Goal: Task Accomplishment & Management: Manage account settings

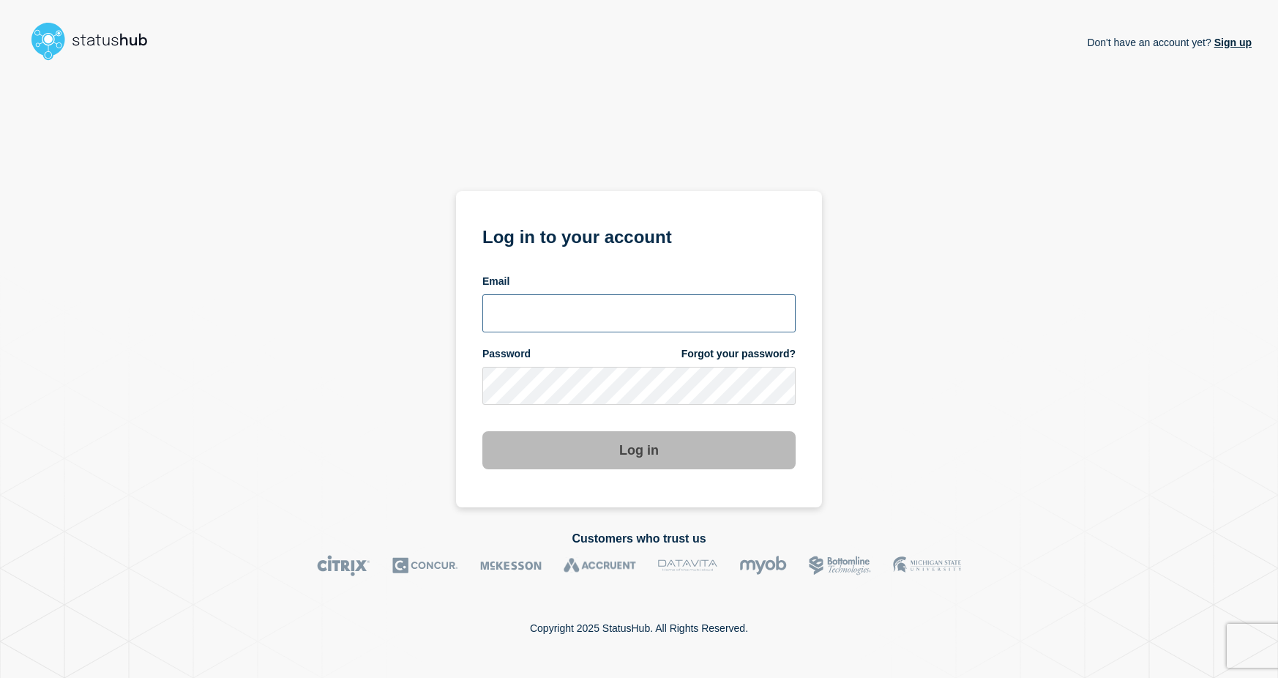
type input "[EMAIL_ADDRESS][DOMAIN_NAME]"
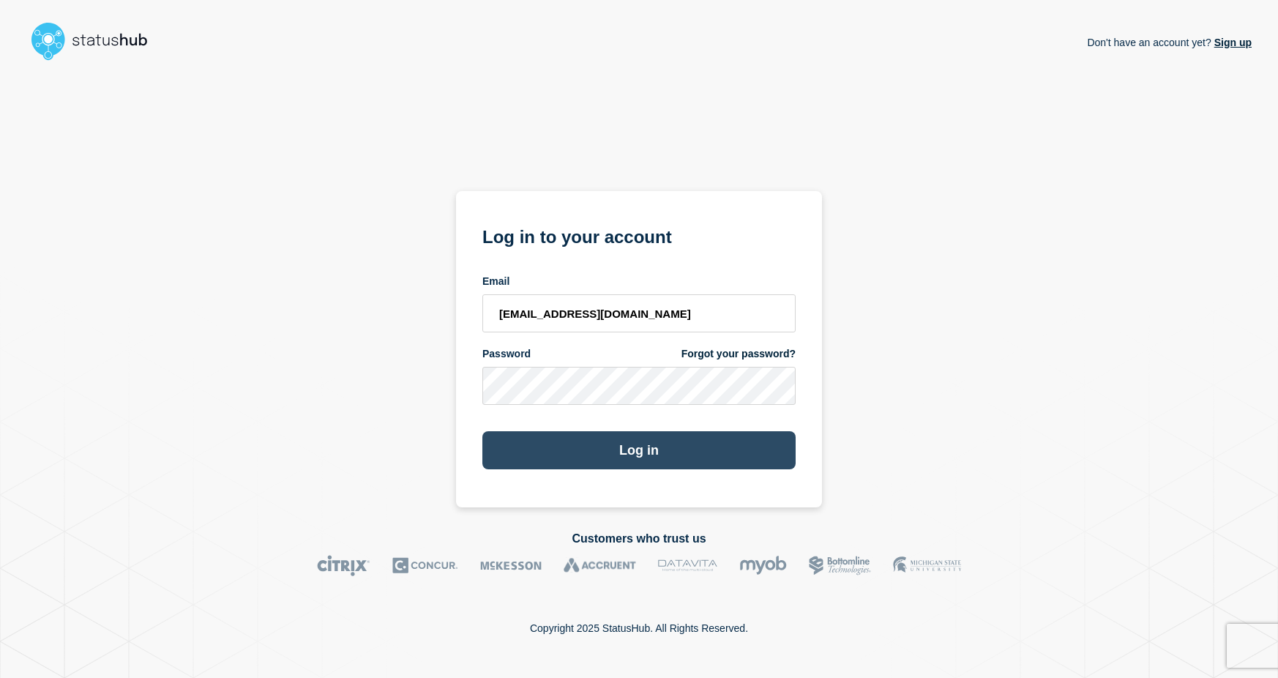
click at [570, 437] on button "Log in" at bounding box center [638, 450] width 313 height 38
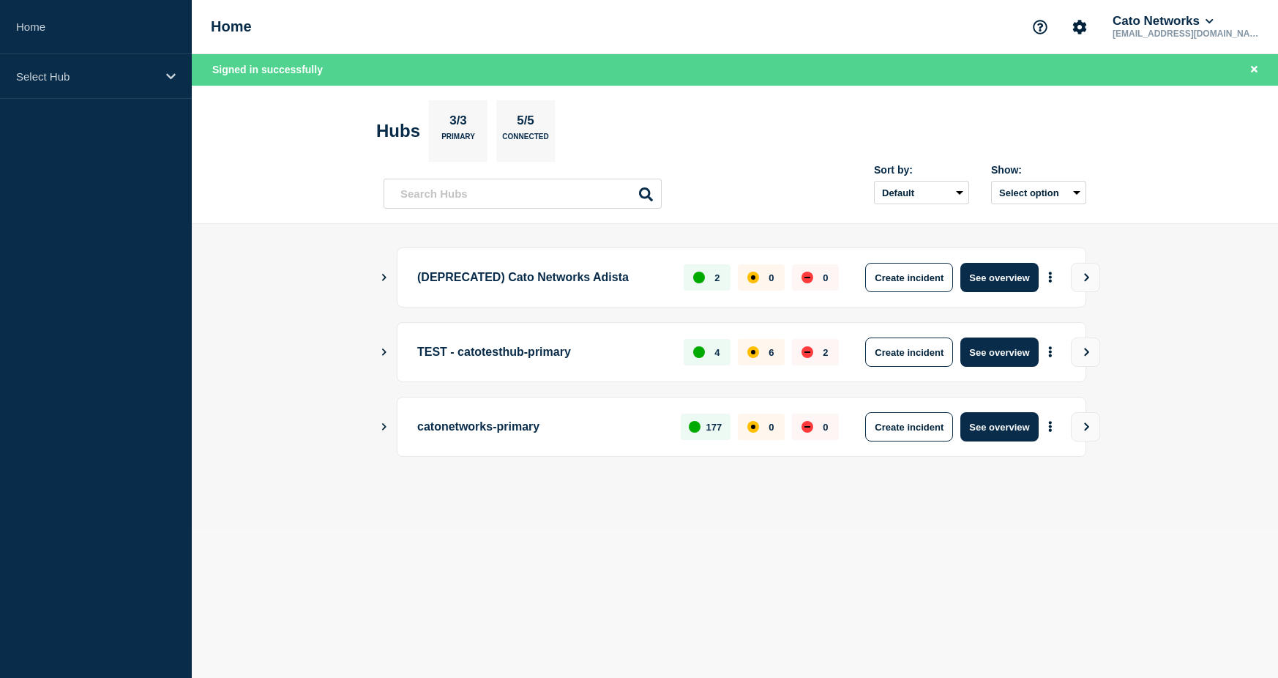
drag, startPoint x: 814, startPoint y: 551, endPoint x: 814, endPoint y: 503, distance: 47.6
click at [814, 551] on body "Home Select Hub Home Cato Networks [EMAIL_ADDRESS][DOMAIN_NAME] Signed in succe…" at bounding box center [639, 339] width 1278 height 678
click at [378, 275] on main "(DEPRECATED) Cato Networks Adista 2 0 0 Create incident See overview TEST - cat…" at bounding box center [735, 376] width 1086 height 305
click at [387, 275] on icon "Show Connected Hubs" at bounding box center [384, 276] width 10 height 7
click at [385, 275] on icon "Show Connected Hubs" at bounding box center [384, 277] width 7 height 10
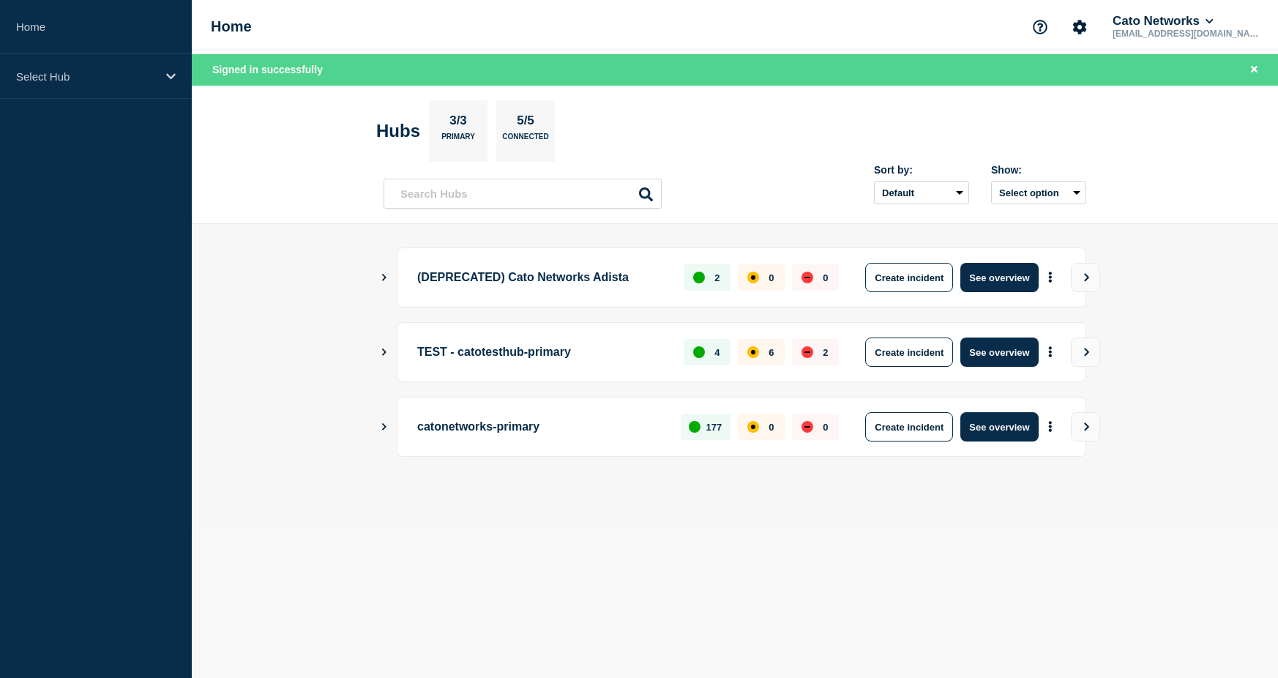
click at [384, 274] on icon "Show Connected Hubs" at bounding box center [384, 276] width 10 height 7
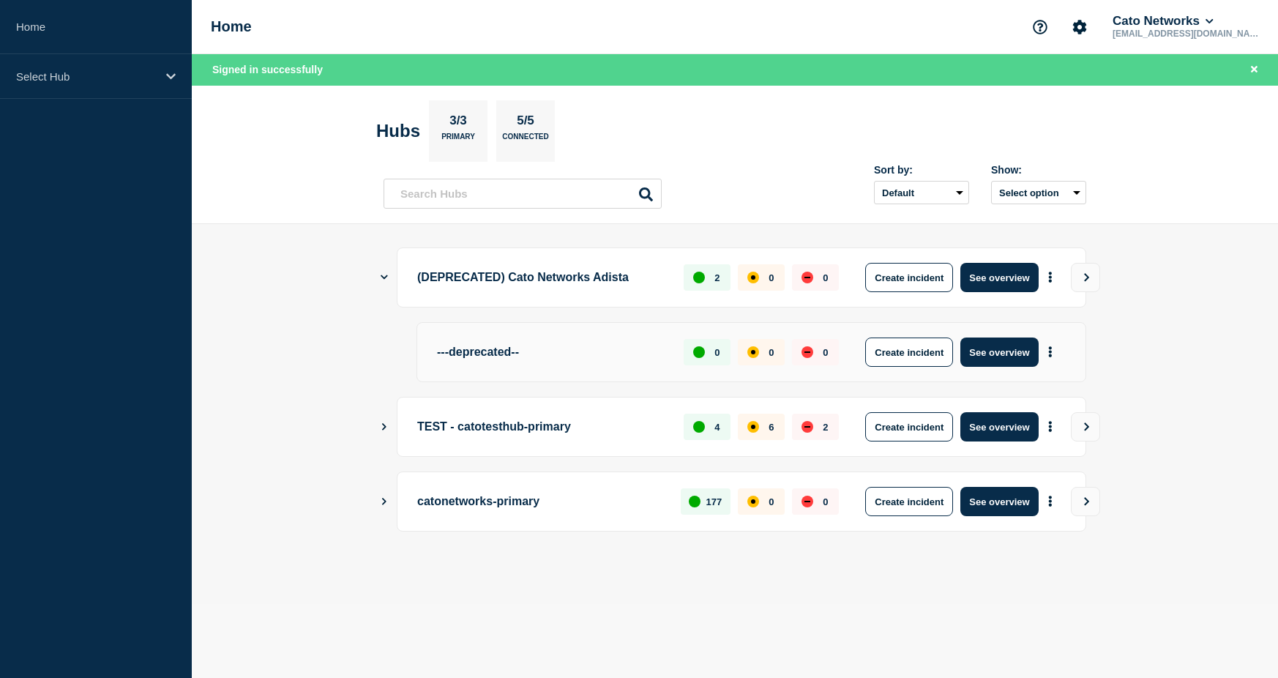
click at [384, 274] on icon "Show Connected Hubs" at bounding box center [384, 277] width 7 height 10
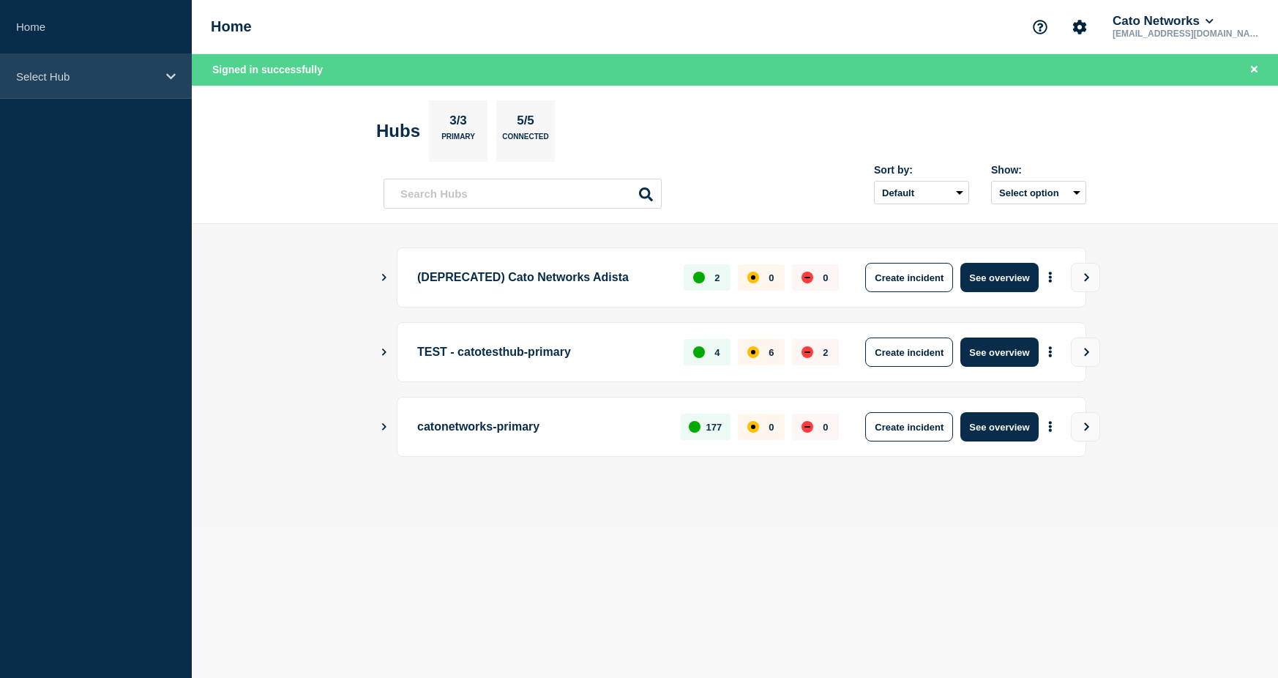
click at [170, 83] on div "Select Hub" at bounding box center [96, 76] width 192 height 45
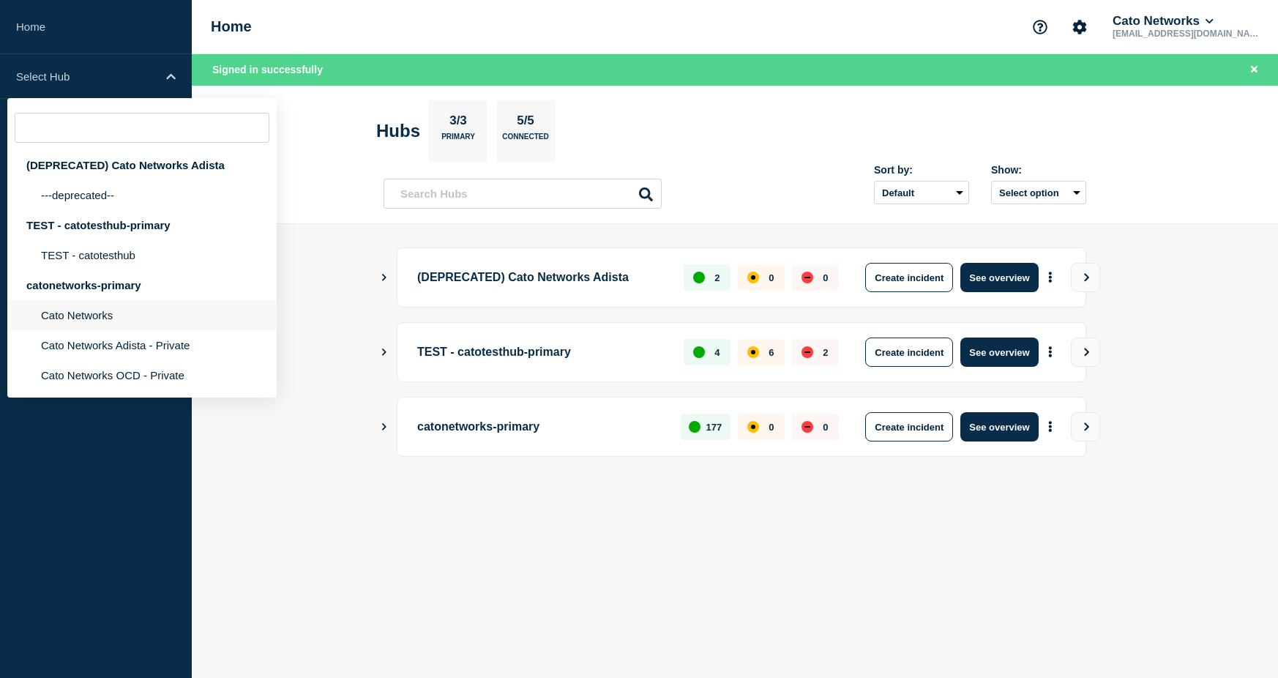
click at [211, 312] on li "Cato Networks" at bounding box center [141, 315] width 269 height 30
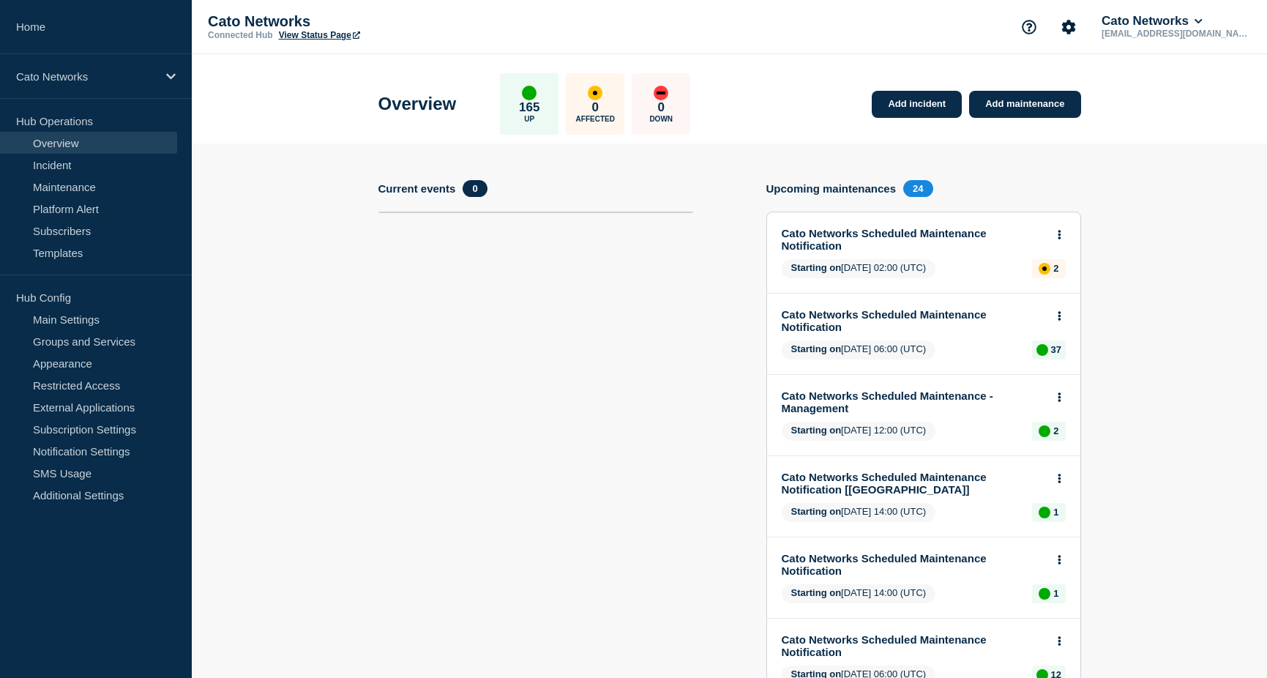
click at [331, 37] on link "View Status Page" at bounding box center [319, 35] width 81 height 10
click at [159, 75] on div "Cato Networks" at bounding box center [96, 76] width 192 height 45
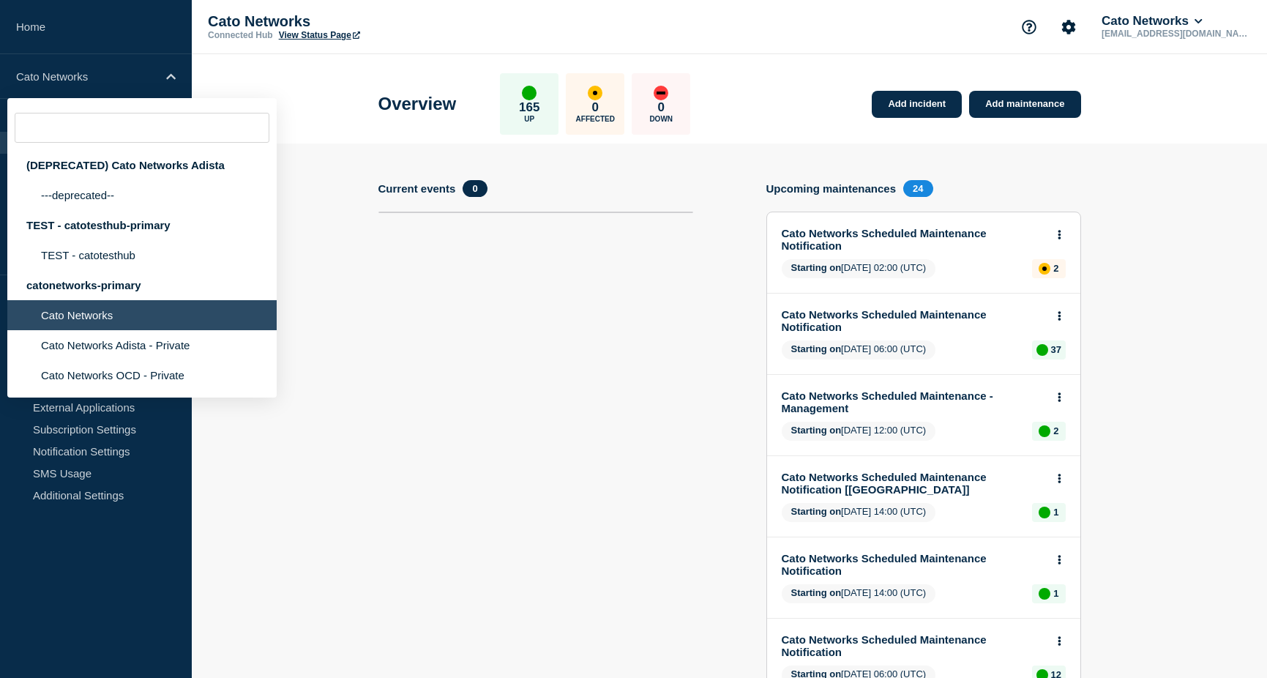
click at [490, 340] on section "Current events 0" at bounding box center [535, 636] width 315 height 913
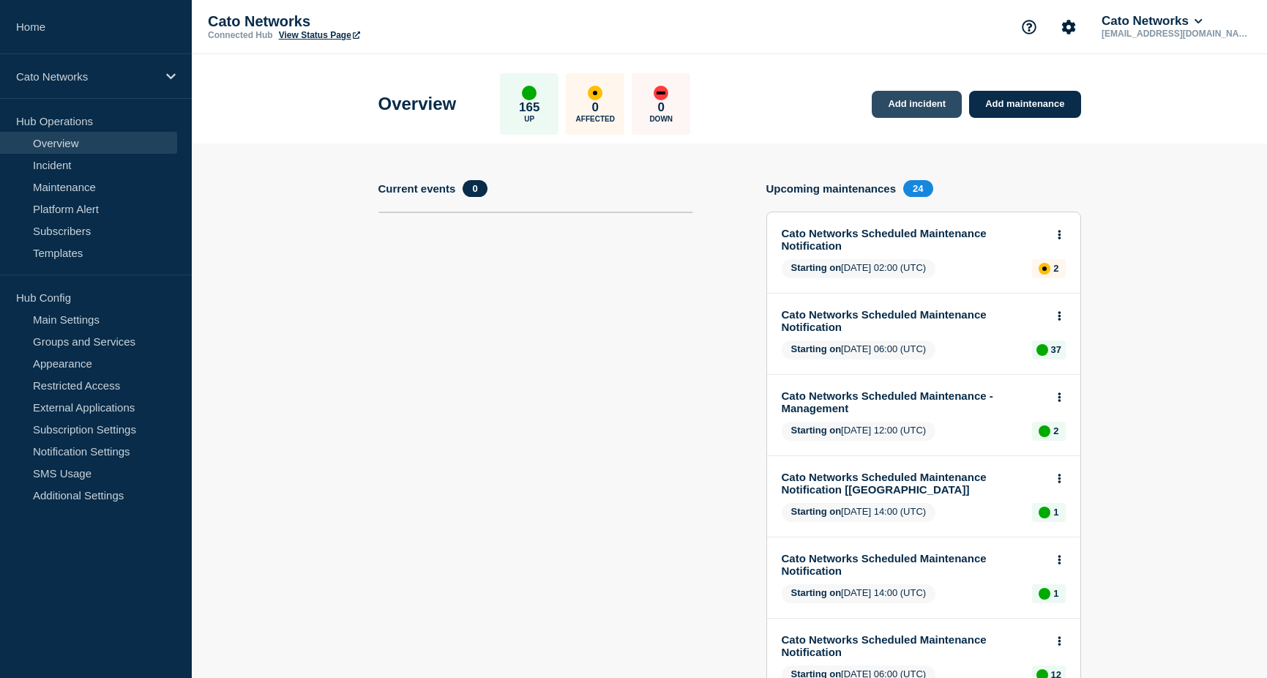
click at [900, 108] on link "Add incident" at bounding box center [917, 104] width 90 height 27
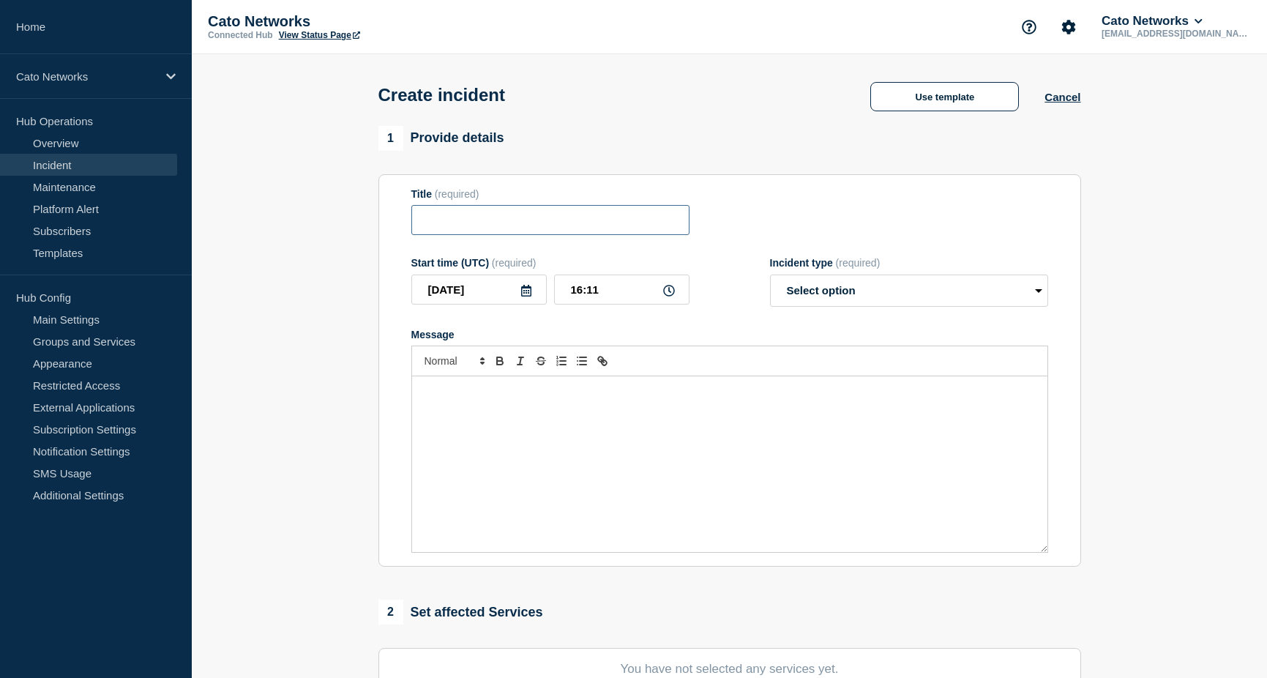
click at [459, 228] on input "Title" at bounding box center [550, 220] width 278 height 30
click at [798, 299] on select "Select option Investigating Identified Monitoring" at bounding box center [909, 290] width 278 height 32
select select "monitoring"
click at [770, 277] on select "Select option Investigating Identified Monitoring" at bounding box center [909, 290] width 278 height 32
click at [734, 300] on div "Start time (UTC) (required) [DATE] 16:11 Incident type (required) Select option…" at bounding box center [729, 282] width 637 height 50
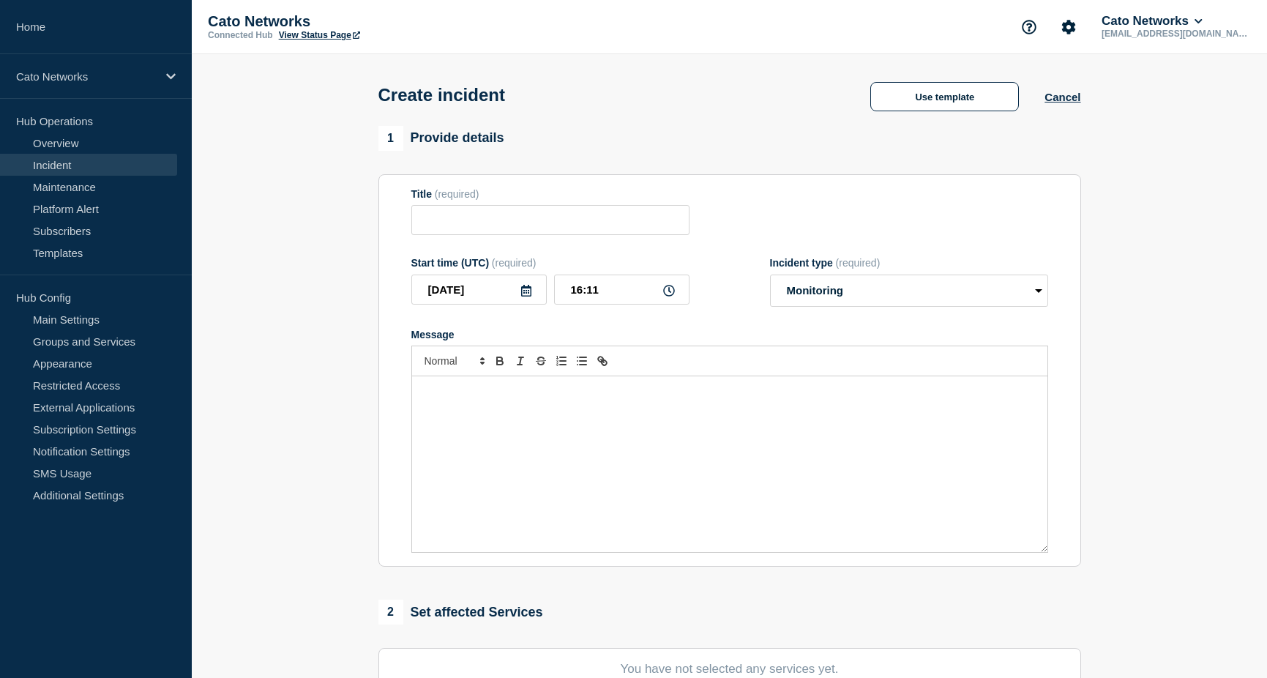
click at [310, 260] on section "1 Provide details Title (required) Start time (UTC) (required) [DATE] 16:11 Inc…" at bounding box center [729, 545] width 1075 height 838
click at [909, 106] on button "Use template" at bounding box center [944, 96] width 149 height 29
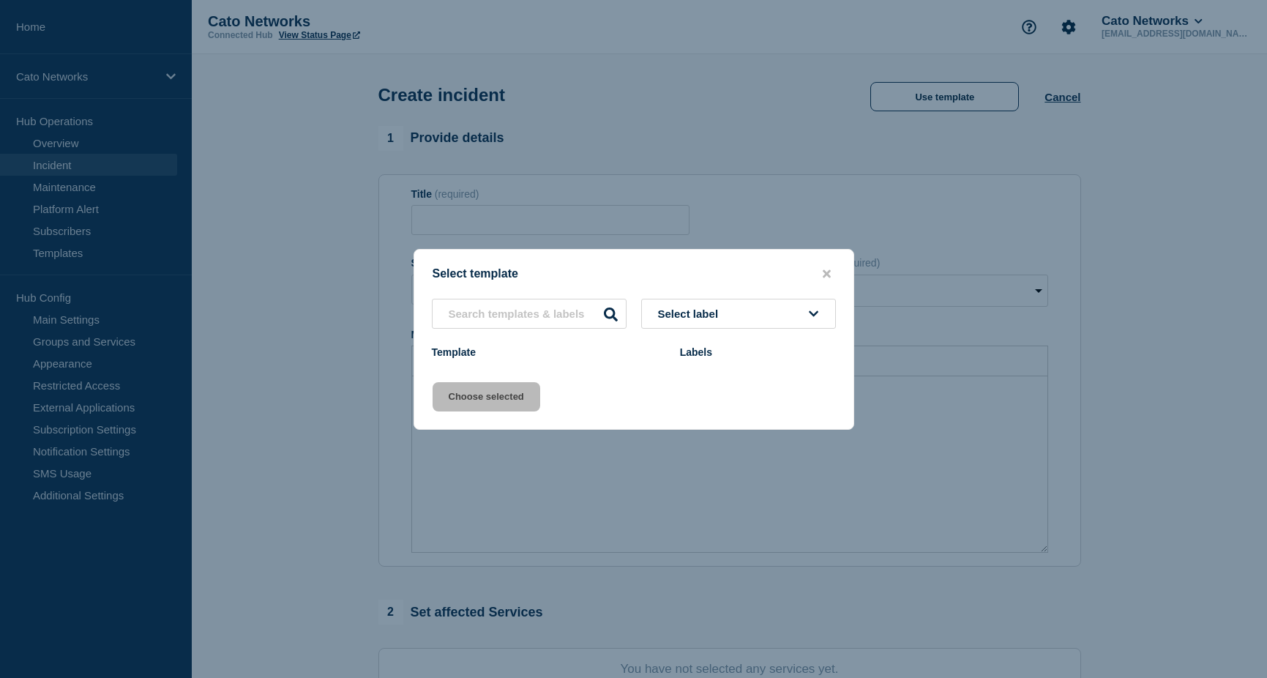
click at [695, 311] on span "Select label" at bounding box center [691, 313] width 67 height 12
click at [494, 308] on input "text" at bounding box center [529, 314] width 195 height 30
click at [513, 312] on input "text" at bounding box center [529, 314] width 195 height 30
click at [828, 269] on icon "close button" at bounding box center [826, 273] width 8 height 8
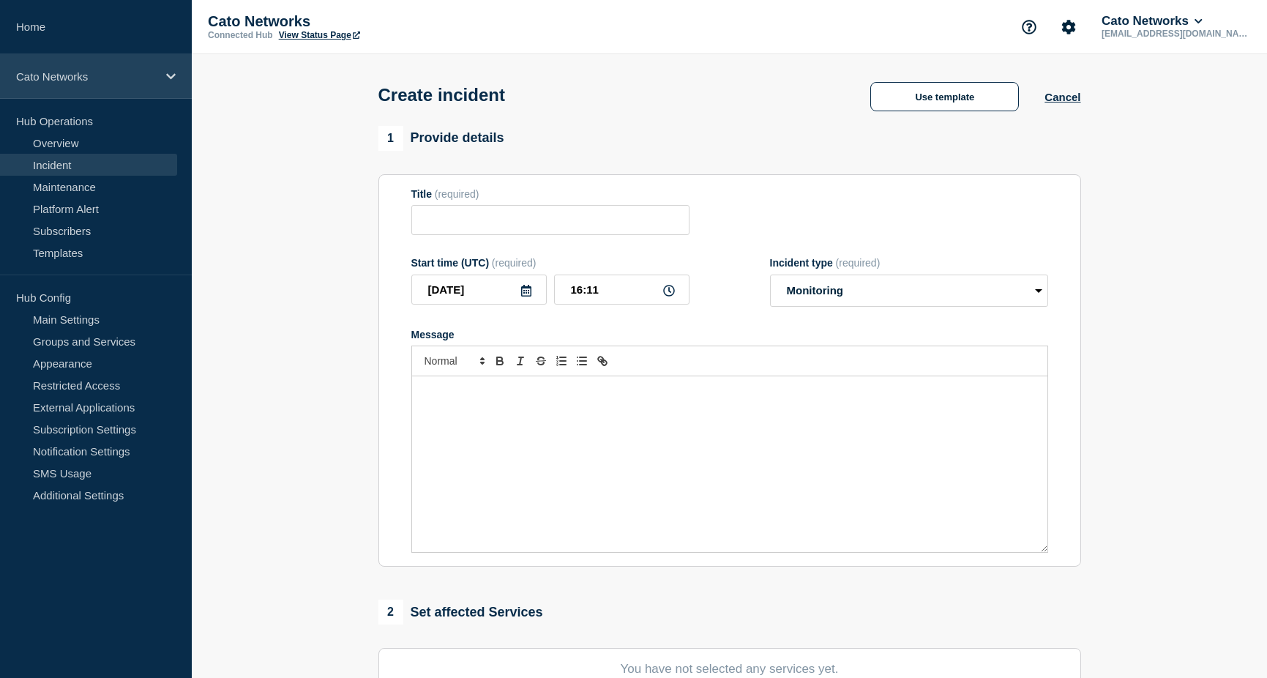
click at [108, 72] on p "Cato Networks" at bounding box center [86, 76] width 140 height 12
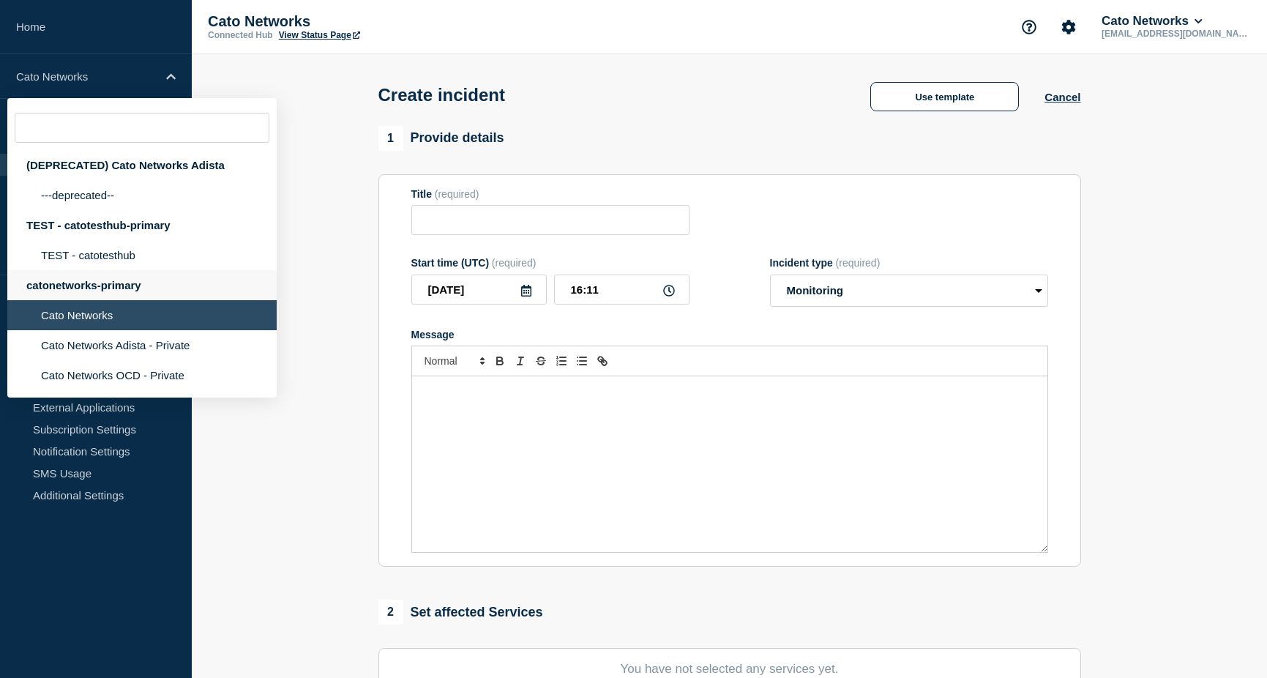
click at [117, 287] on div "catonetworks-primary" at bounding box center [141, 285] width 269 height 30
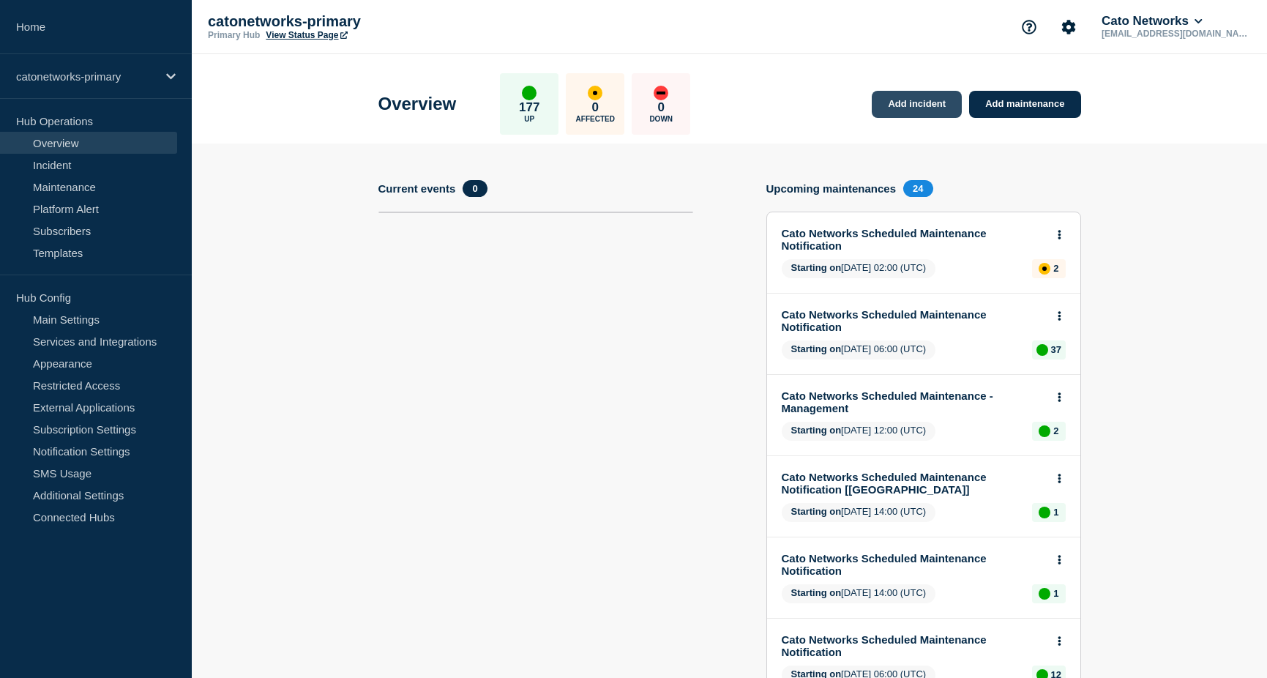
click at [934, 105] on link "Add incident" at bounding box center [917, 104] width 90 height 27
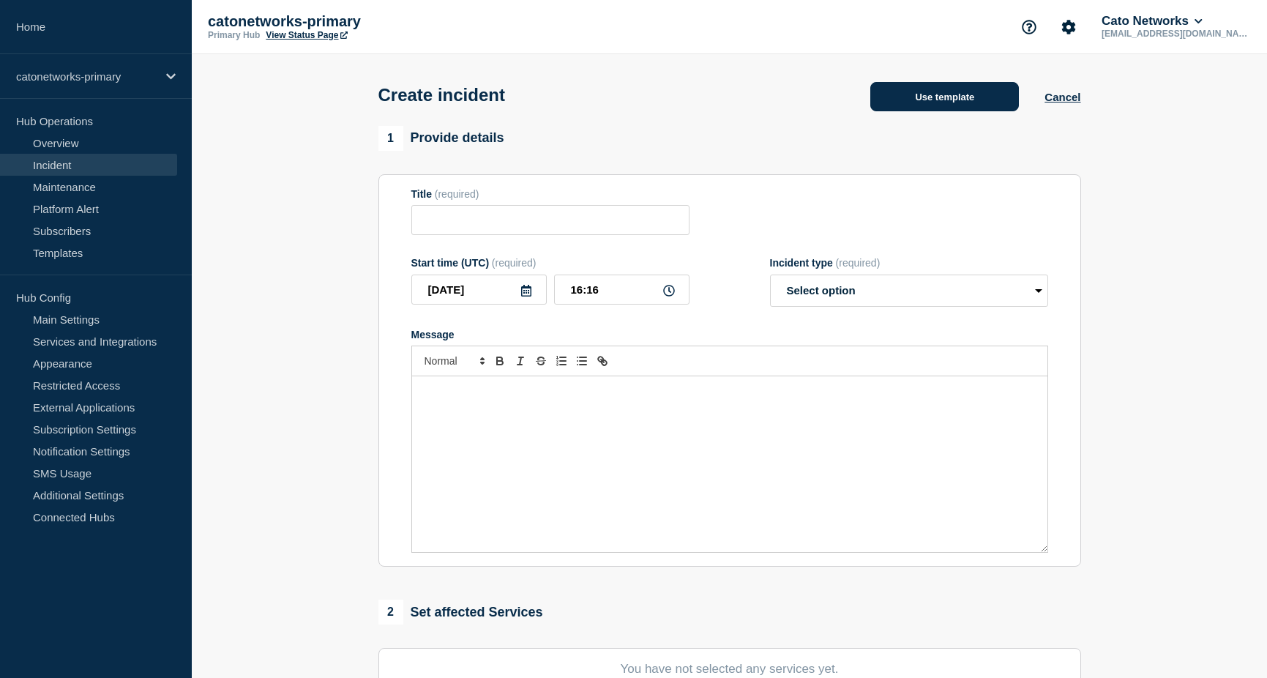
click at [934, 93] on button "Use template" at bounding box center [944, 96] width 149 height 29
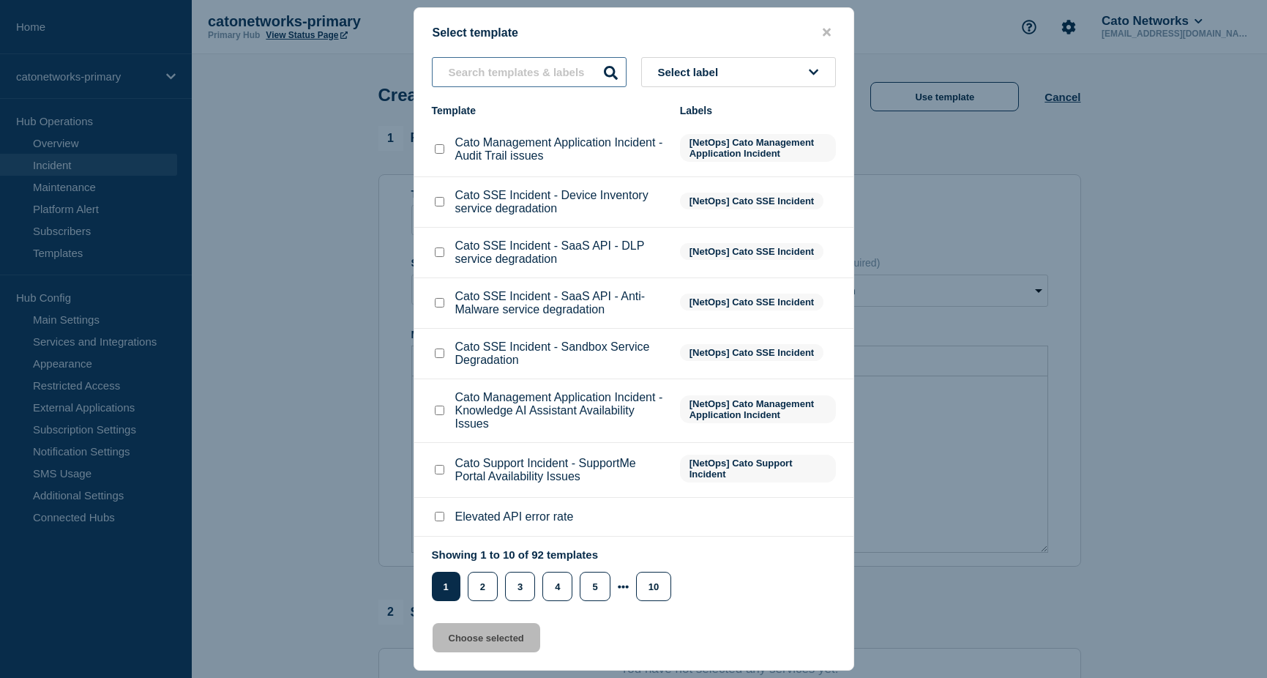
click at [547, 64] on input "text" at bounding box center [529, 72] width 195 height 30
click at [713, 72] on span "Select label" at bounding box center [691, 72] width 67 height 12
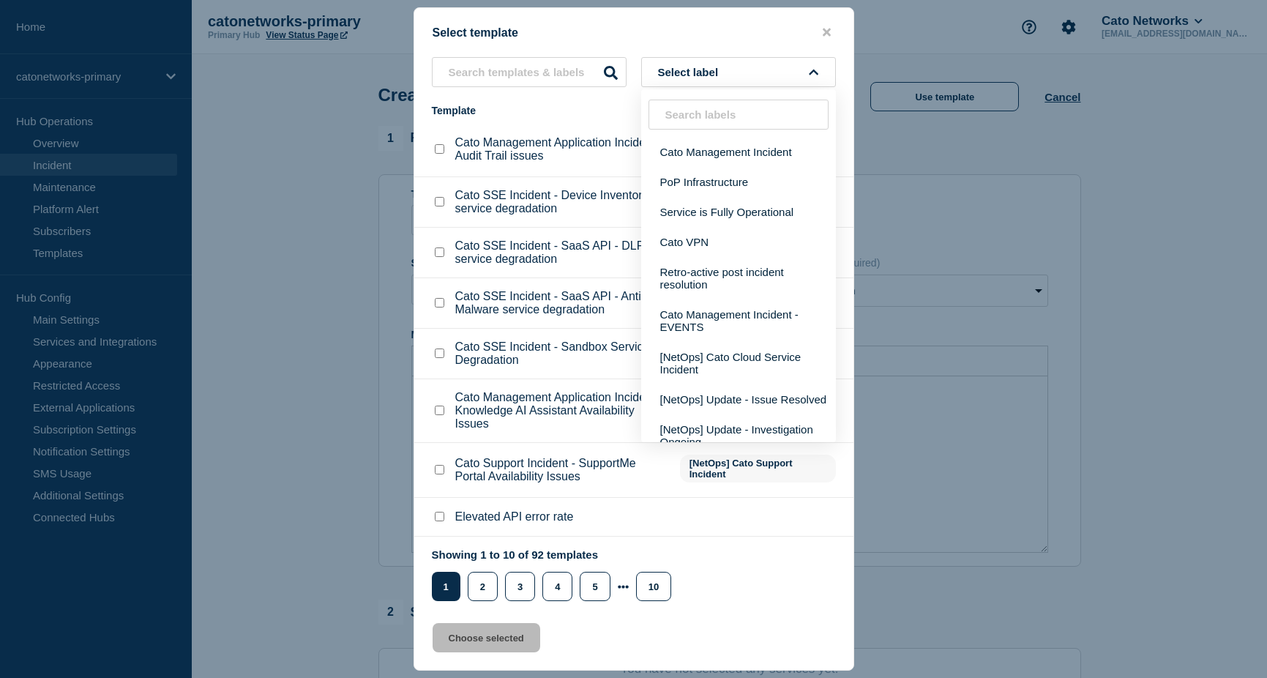
click at [690, 116] on input "text" at bounding box center [738, 115] width 180 height 30
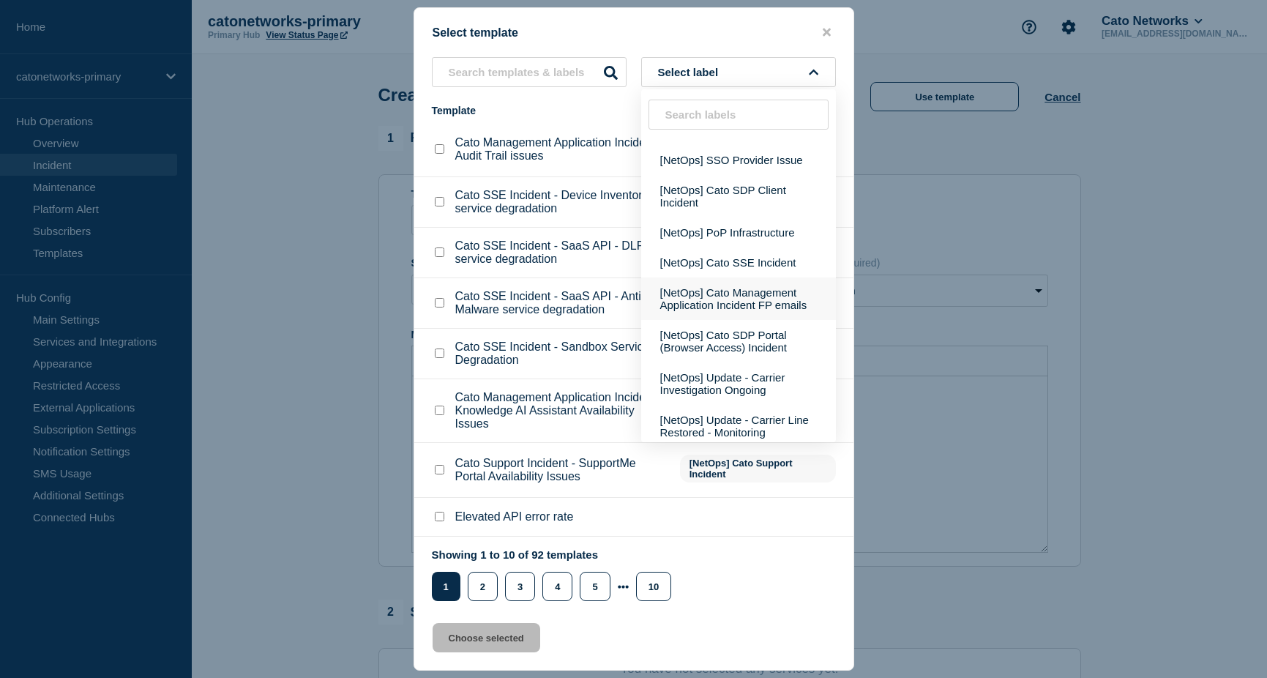
scroll to position [614, 0]
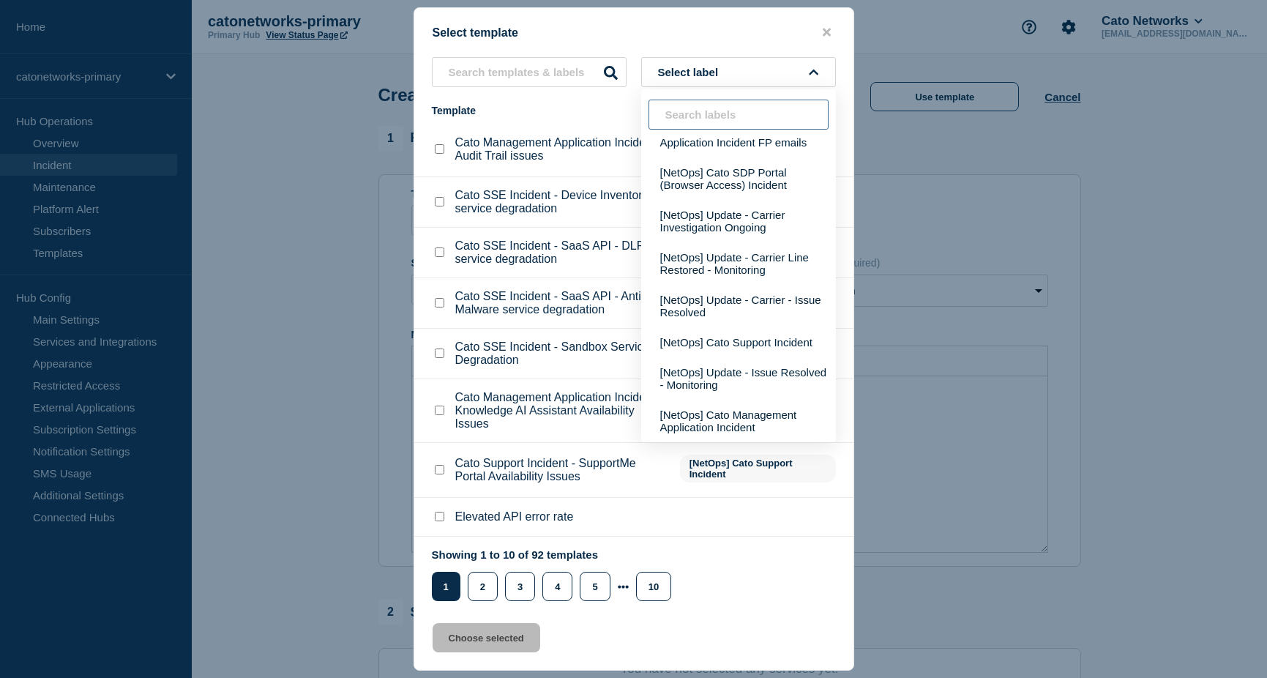
click at [686, 109] on input "text" at bounding box center [738, 115] width 180 height 30
click at [697, 117] on input "text" at bounding box center [738, 115] width 180 height 30
click at [717, 116] on input "text" at bounding box center [738, 115] width 180 height 30
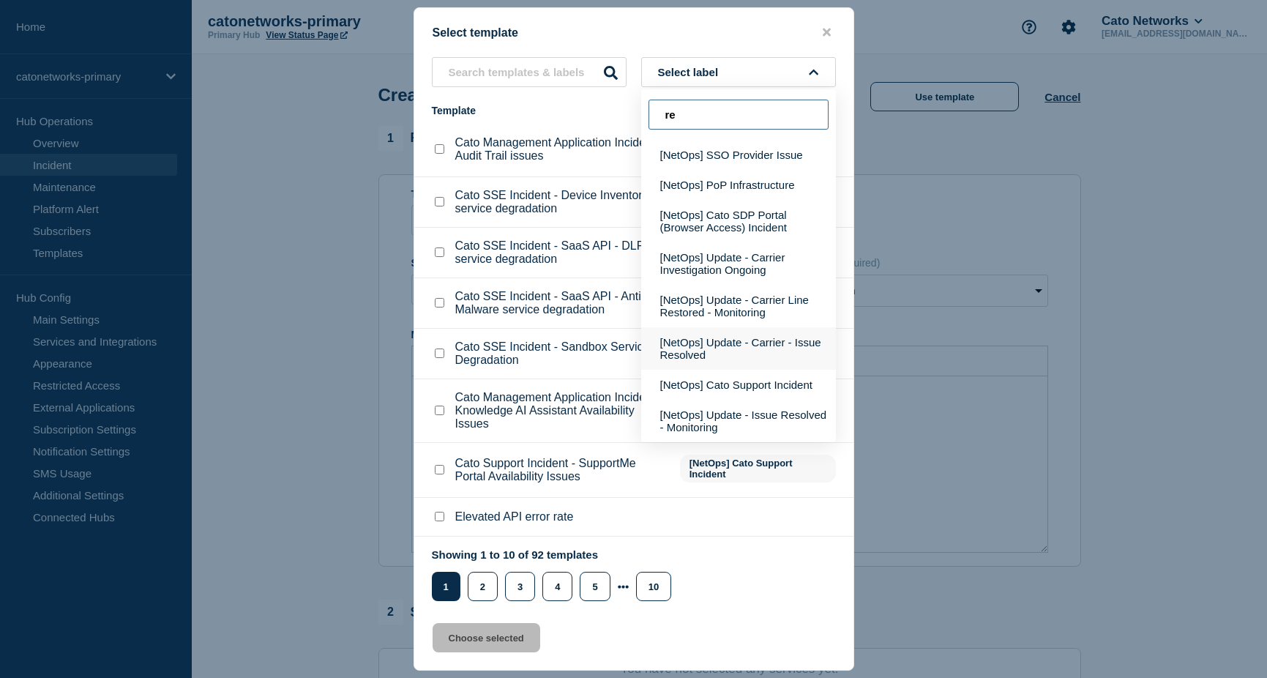
scroll to position [0, 0]
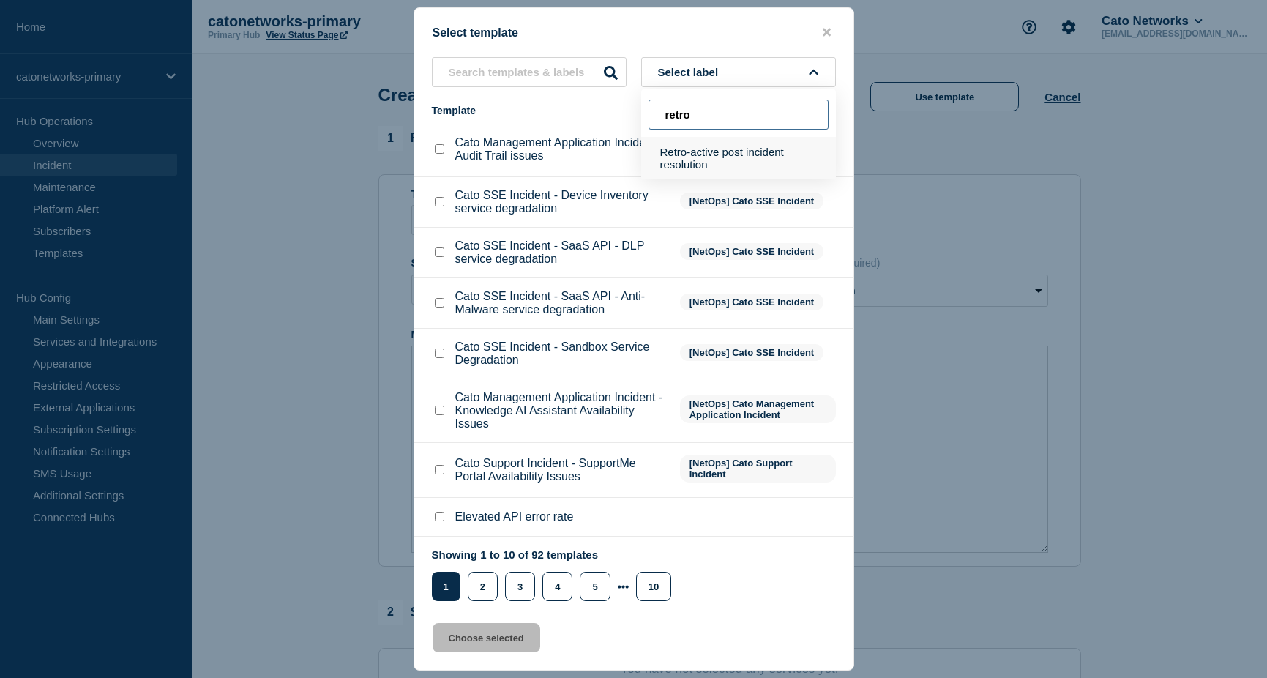
type input "retro"
click at [716, 154] on button "Retro-active post incident resolution" at bounding box center [738, 158] width 195 height 42
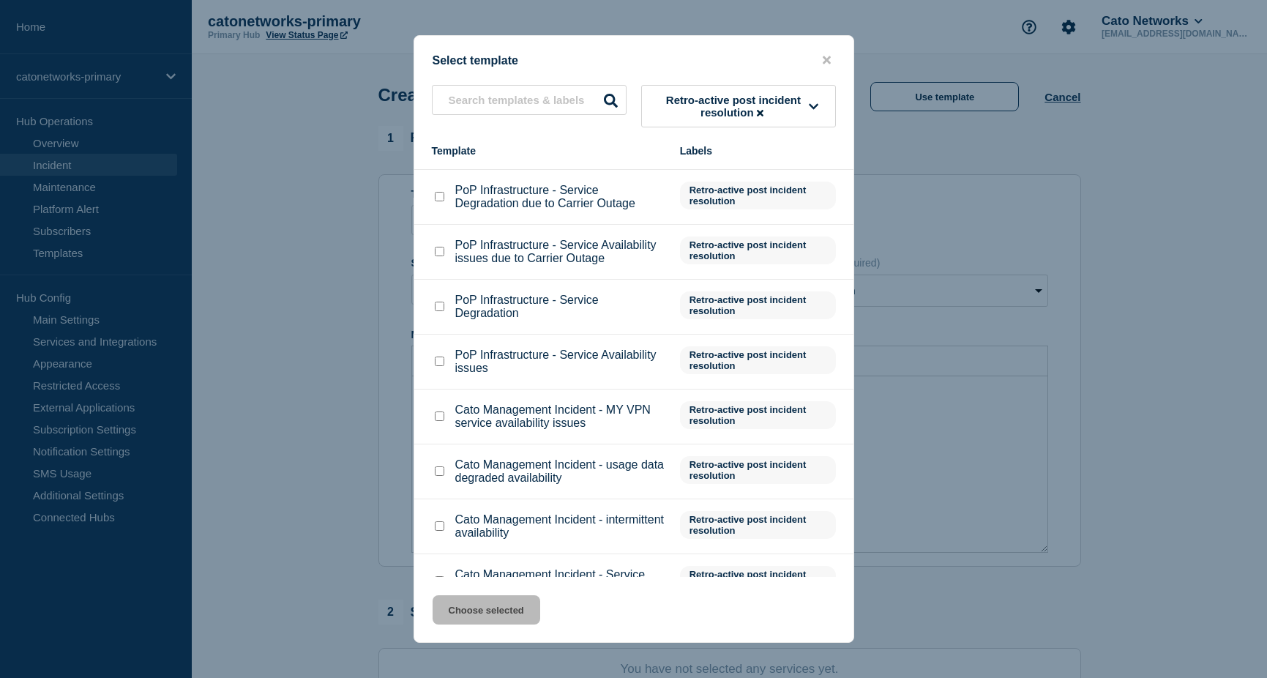
scroll to position [73, 0]
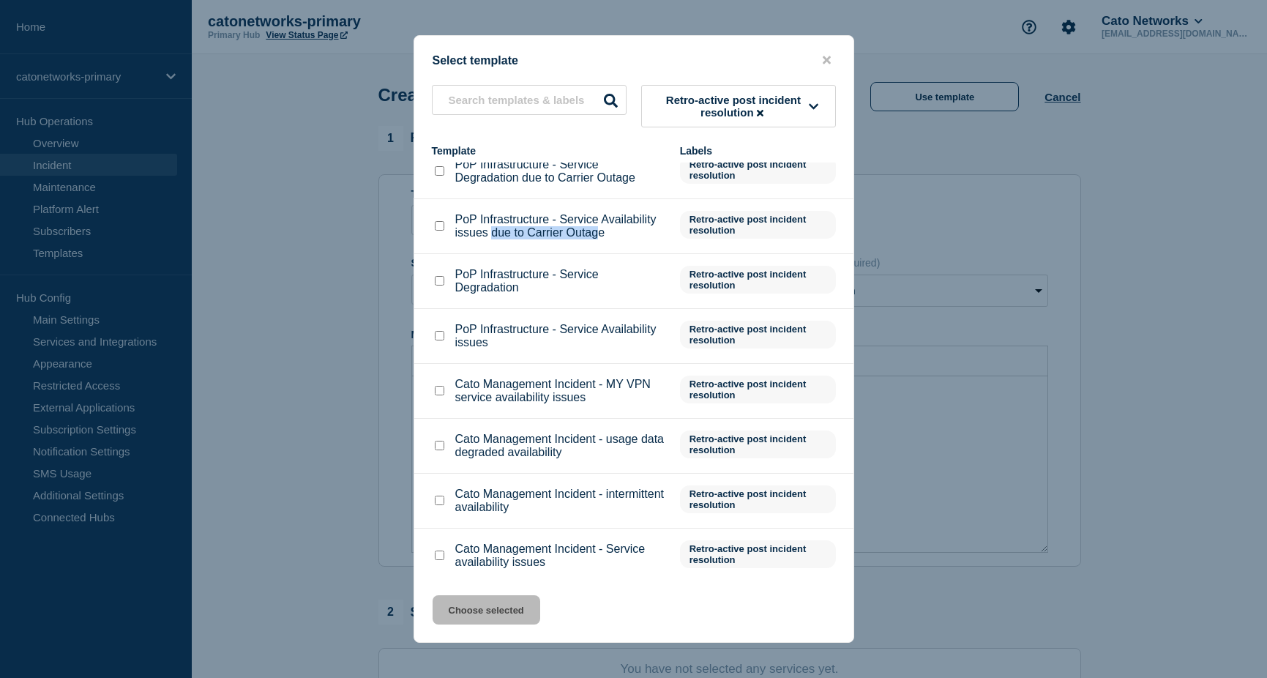
drag, startPoint x: 524, startPoint y: 237, endPoint x: 598, endPoint y: 239, distance: 73.9
click at [598, 239] on p "PoP Infrastructure - Service Availability issues due to Carrier Outage" at bounding box center [560, 226] width 210 height 26
drag, startPoint x: 598, startPoint y: 239, endPoint x: 485, endPoint y: 222, distance: 114.1
click at [485, 222] on p "PoP Infrastructure - Service Availability issues due to Carrier Outage" at bounding box center [560, 226] width 210 height 26
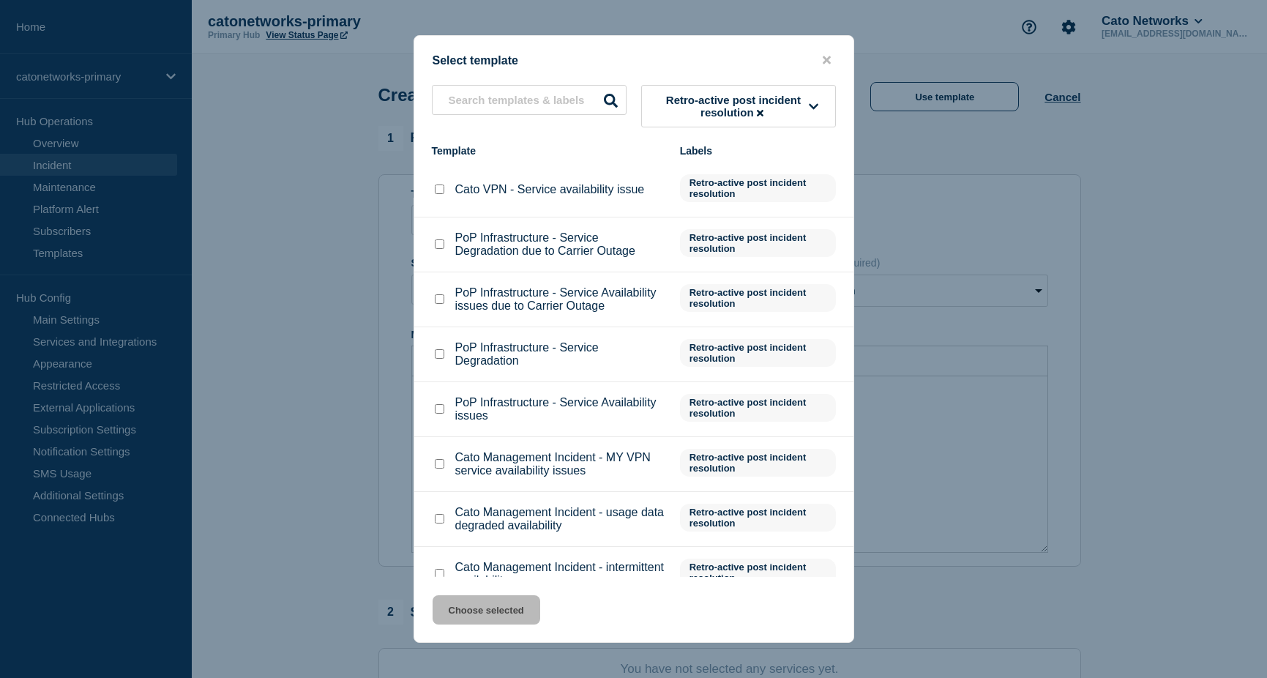
click at [438, 249] on input "PoP Infrastructure - Service Degradation due to Carrier Outage checkbox" at bounding box center [440, 244] width 10 height 10
checkbox input "true"
click at [438, 301] on input "PoP Infrastructure - Service Availability issues due to Carrier Outage checkbox" at bounding box center [440, 299] width 10 height 10
checkbox input "true"
click at [435, 247] on input "PoP Infrastructure - Service Degradation due to Carrier Outage checkbox" at bounding box center [440, 244] width 10 height 10
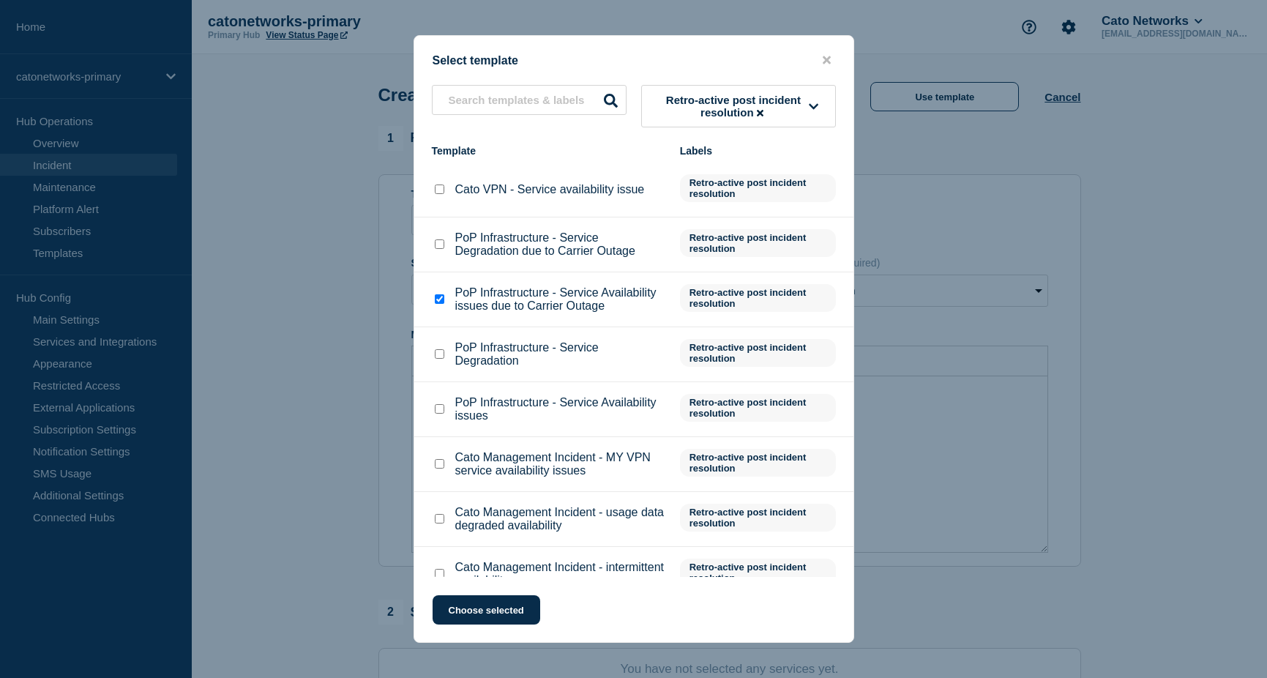
checkbox input "true"
checkbox input "false"
click at [482, 615] on button "Choose selected" at bounding box center [486, 609] width 108 height 29
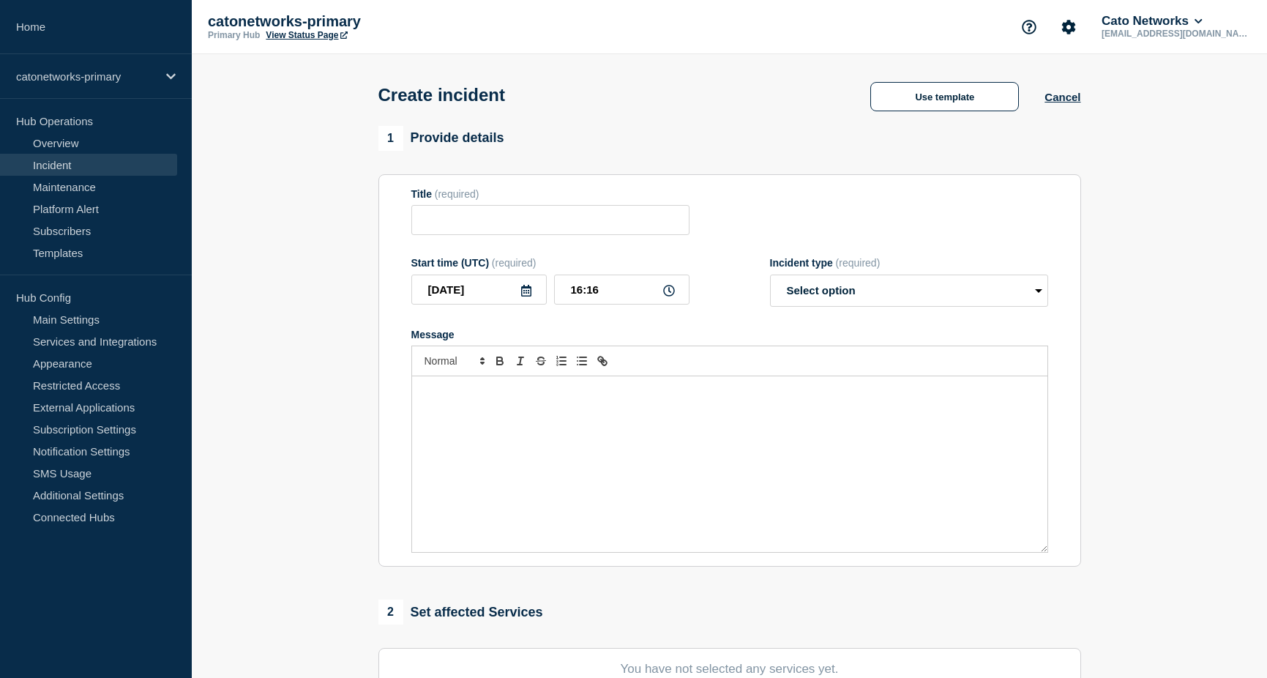
type input "PoP Infrastructure - Service Degradation due to Carrier Outage"
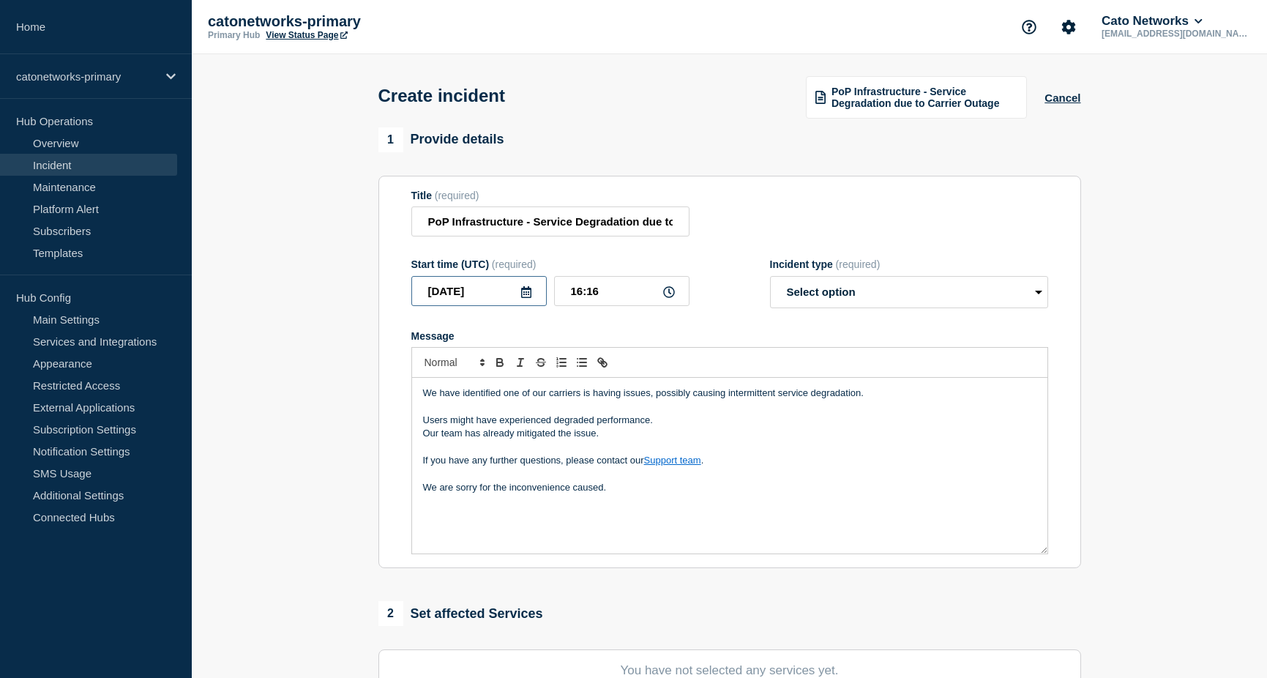
click at [490, 291] on input "[DATE]" at bounding box center [478, 291] width 135 height 30
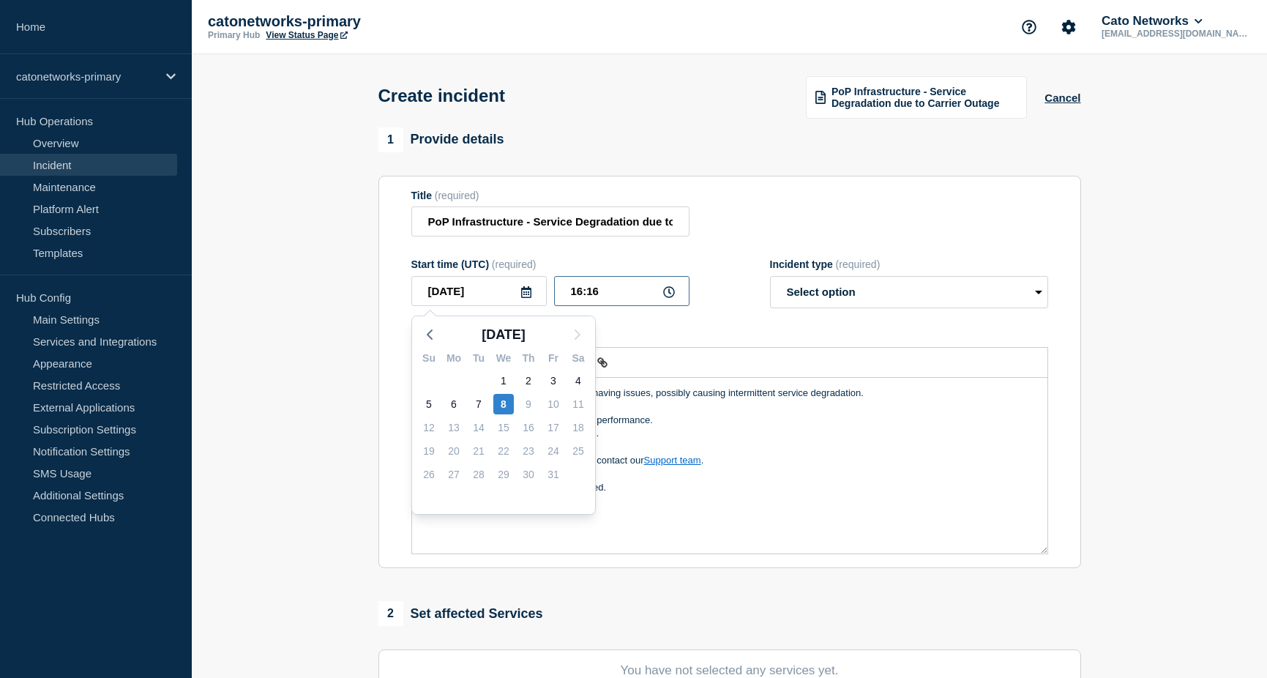
click at [603, 290] on input "16:16" at bounding box center [621, 291] width 135 height 30
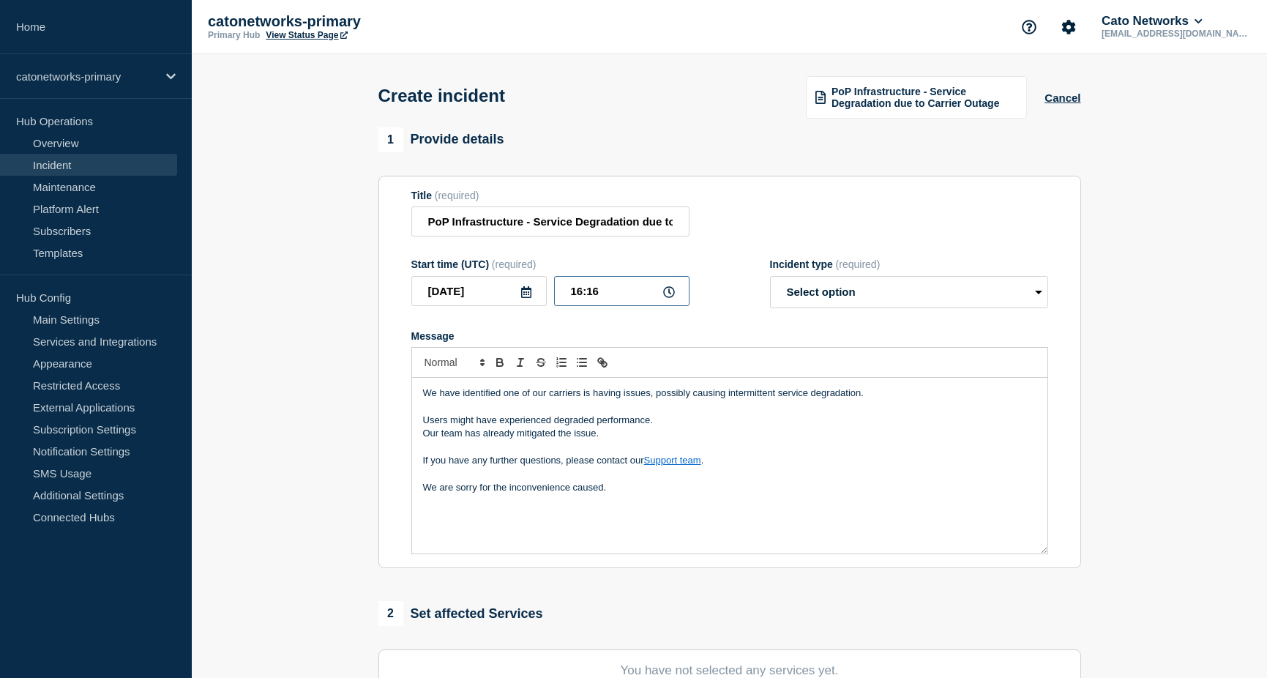
click at [572, 291] on input "16:16" at bounding box center [621, 291] width 135 height 30
type input "15:25"
click at [389, 307] on section "Title (required) PoP Infrastructure - Service Degradation due to Carrier Outage…" at bounding box center [729, 372] width 702 height 393
click at [820, 293] on select "Select option Investigating Identified Monitoring" at bounding box center [909, 292] width 278 height 32
select select "identified"
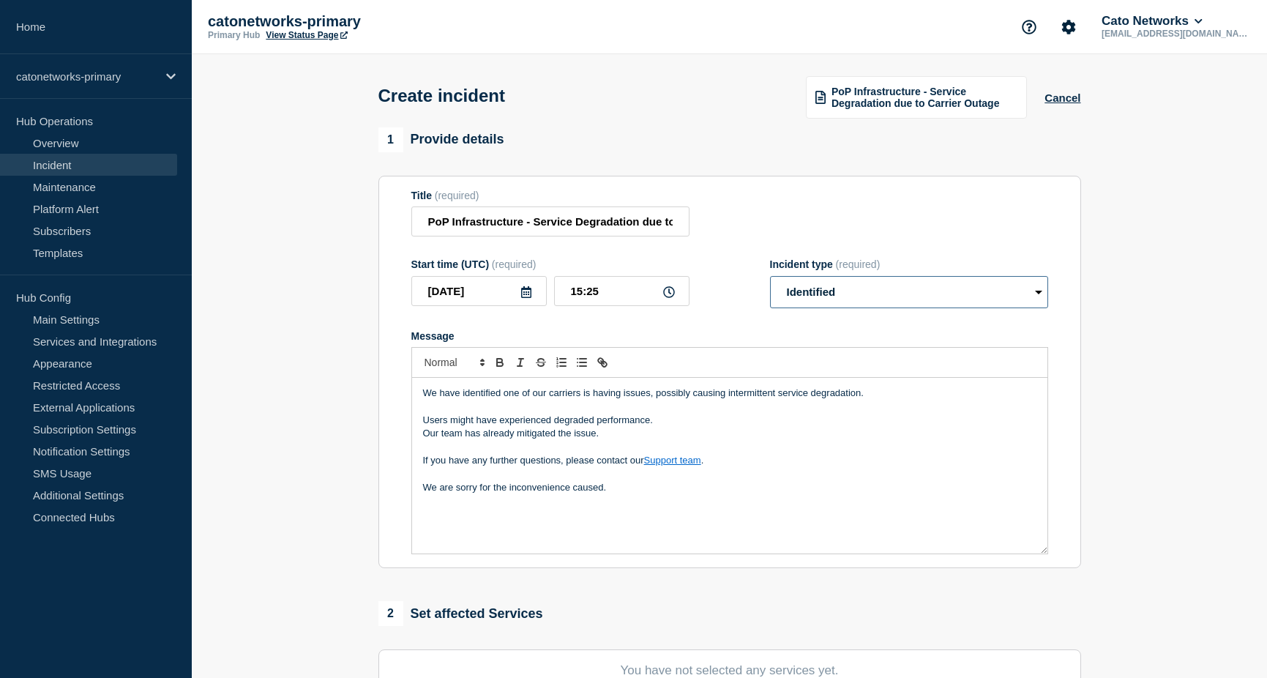
click at [770, 277] on select "Select option Investigating Identified Monitoring" at bounding box center [909, 292] width 278 height 32
click at [827, 293] on select "Select option Investigating Identified Monitoring" at bounding box center [909, 292] width 278 height 32
click at [576, 460] on p "If you have any further questions, please contact our Support team ." at bounding box center [729, 460] width 613 height 13
click at [664, 471] on p "Message" at bounding box center [729, 474] width 613 height 13
click at [634, 490] on p "We are sorry for the inconvenience caused." at bounding box center [729, 487] width 613 height 13
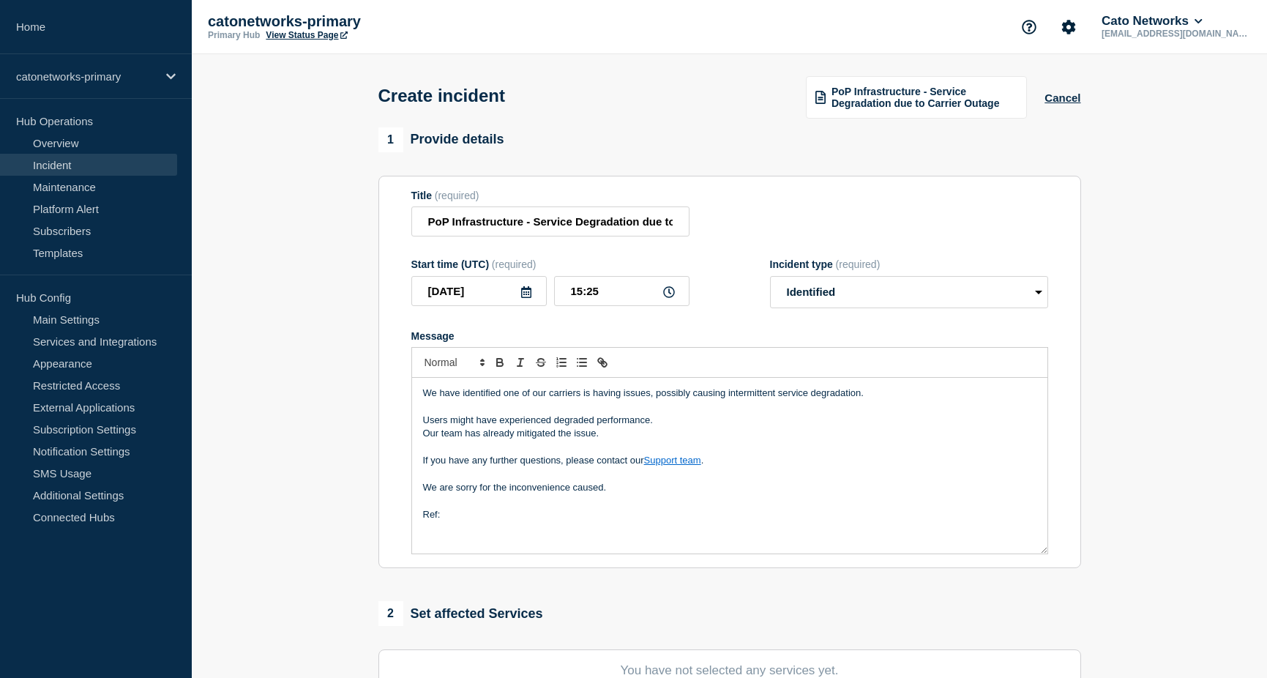
click at [541, 515] on p "Ref:" at bounding box center [729, 514] width 613 height 13
click at [504, 526] on div "We have identified one of our carriers is having issues, possibly causing inter…" at bounding box center [729, 466] width 635 height 176
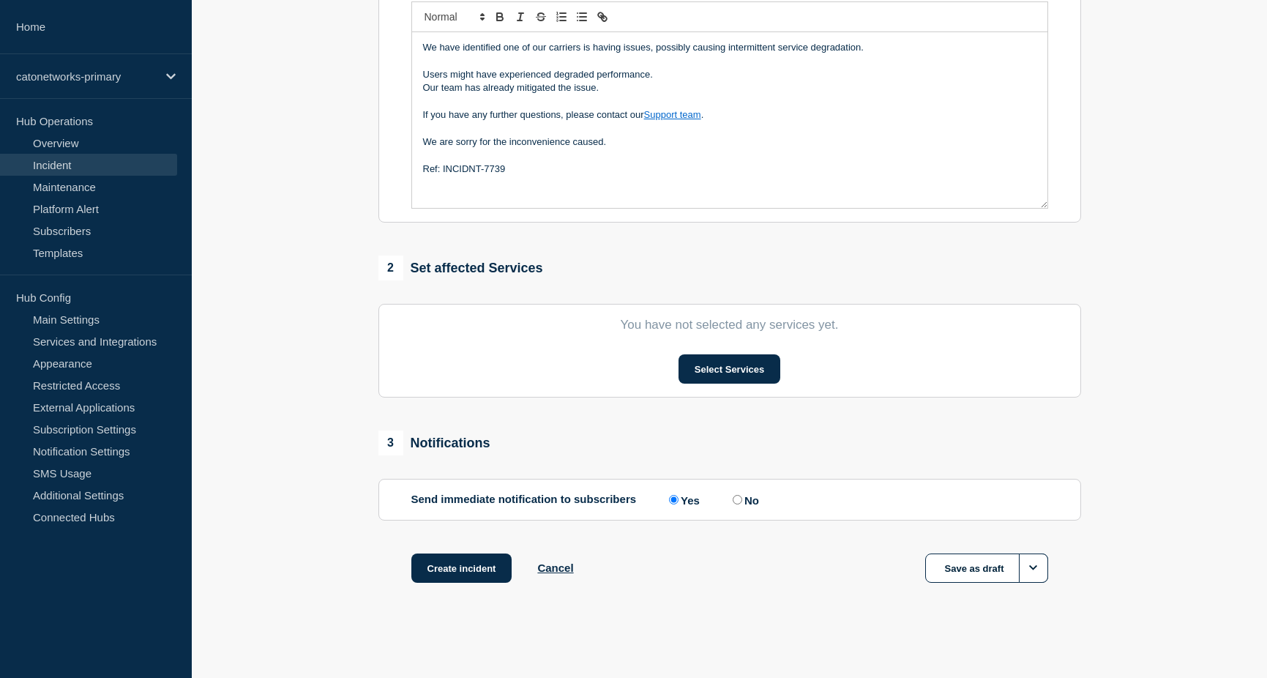
scroll to position [348, 0]
click at [711, 370] on button "Select Services" at bounding box center [729, 368] width 102 height 29
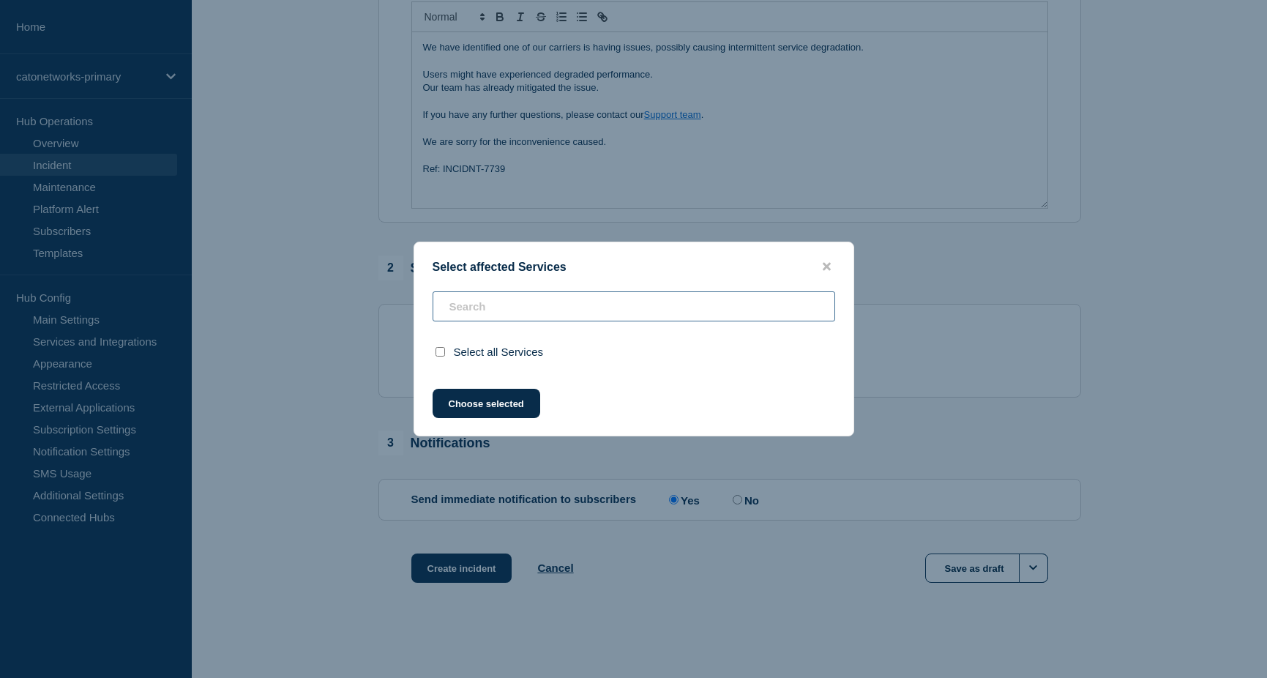
click at [526, 320] on input "text" at bounding box center [633, 306] width 402 height 30
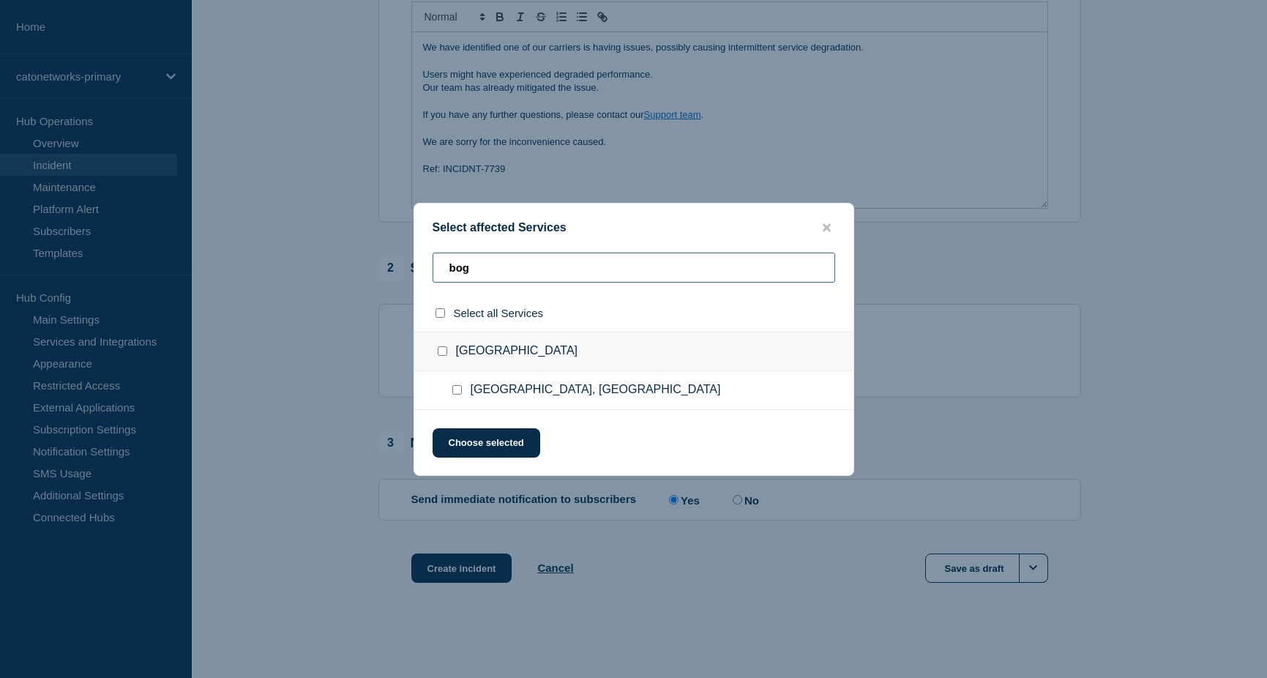
type input "bog"
click at [454, 392] on input "Bogota, Colombia checkbox" at bounding box center [457, 390] width 10 height 10
checkbox input "true"
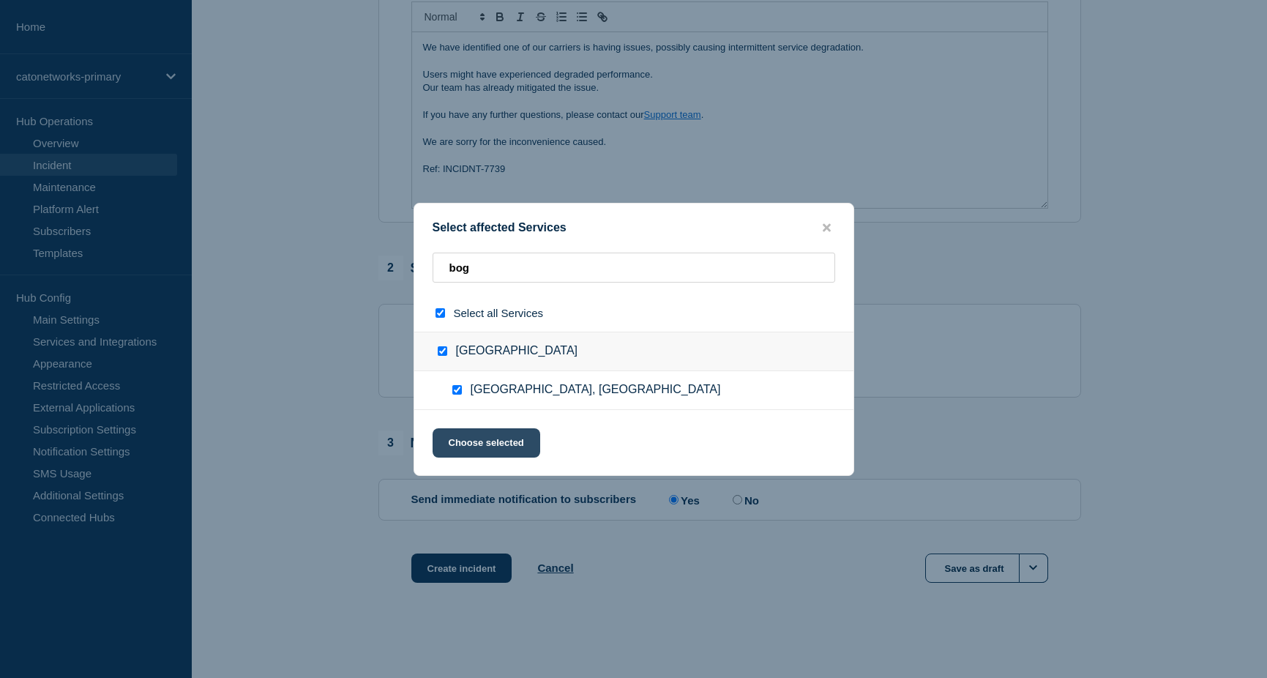
click at [482, 444] on button "Choose selected" at bounding box center [486, 442] width 108 height 29
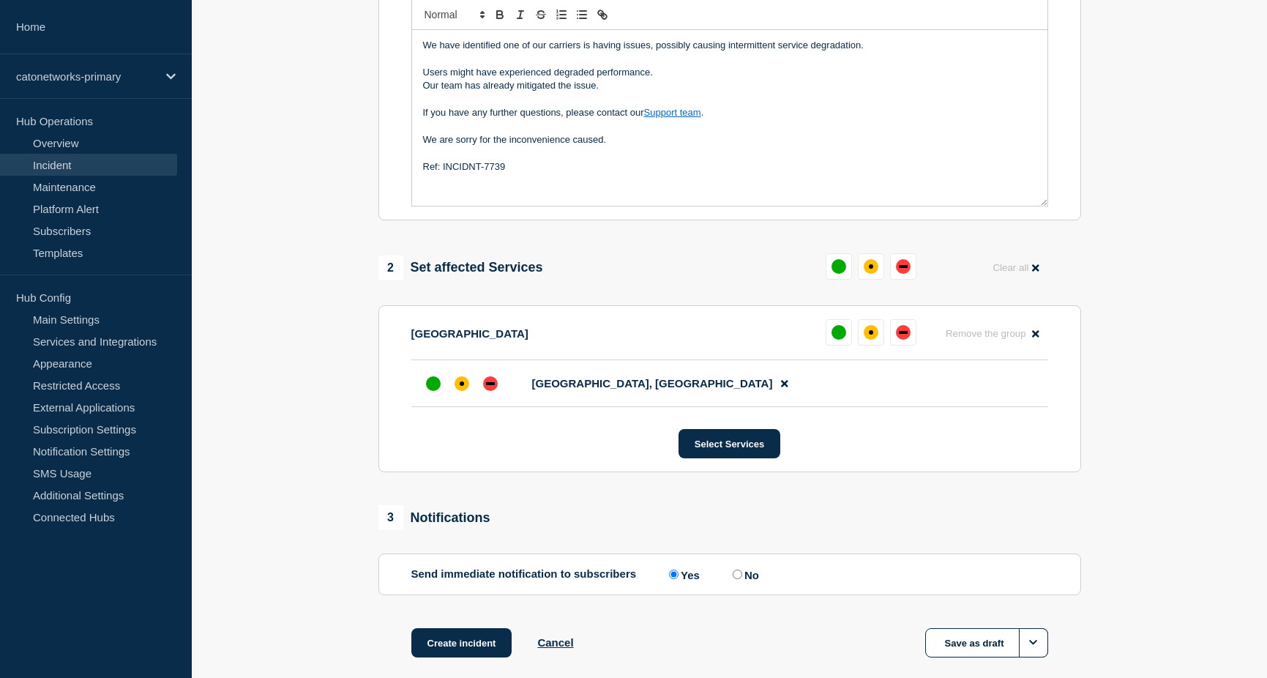
scroll to position [421, 0]
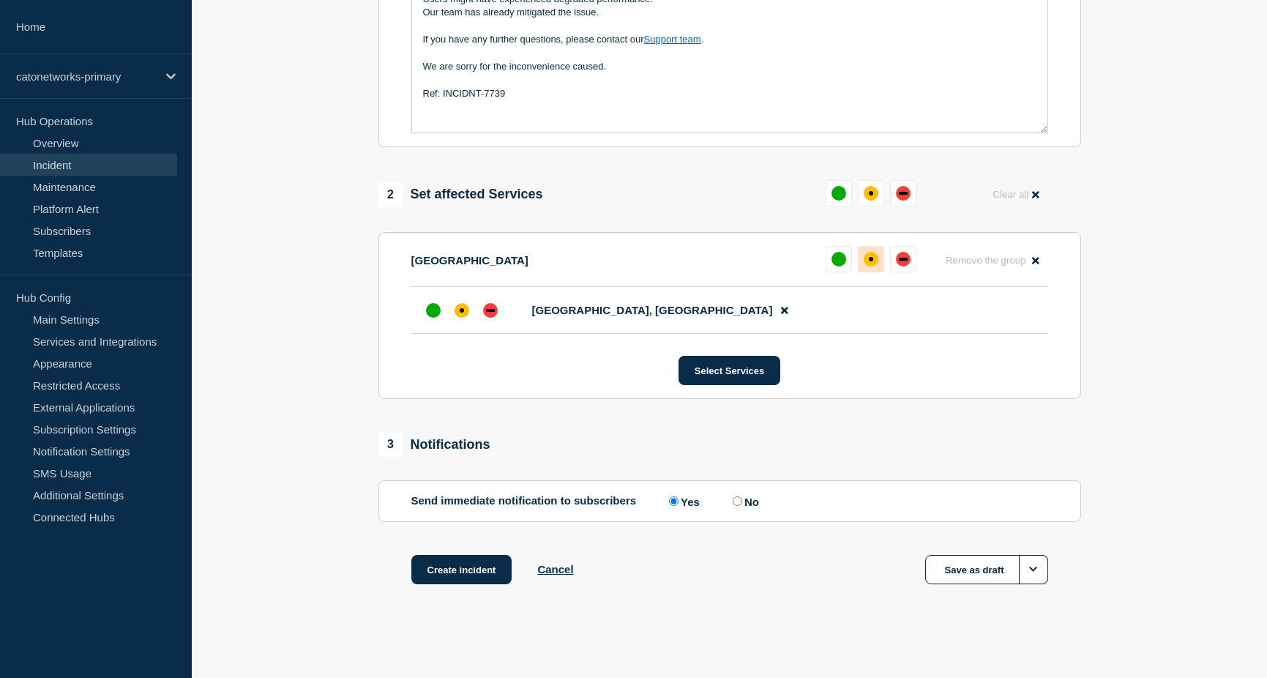
click at [863, 262] on div "affected" at bounding box center [870, 259] width 15 height 15
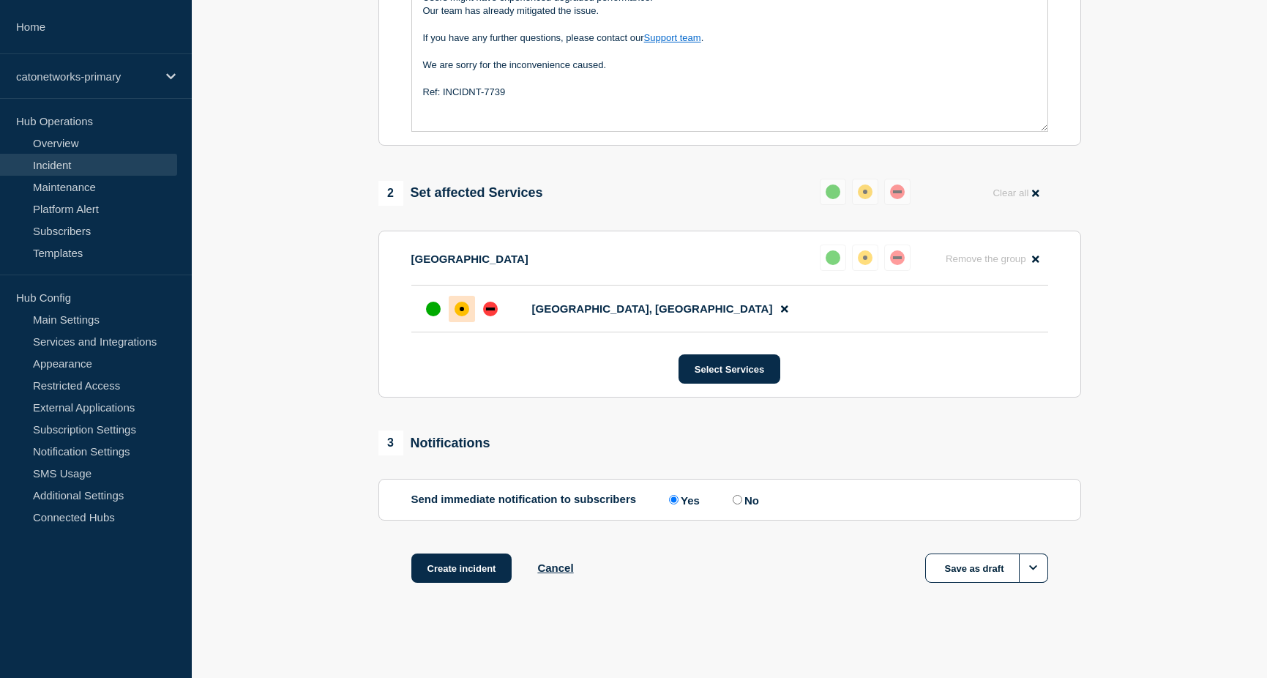
click at [741, 502] on input "No" at bounding box center [737, 500] width 10 height 10
radio input "true"
radio input "false"
click at [450, 563] on button "Create incident" at bounding box center [461, 567] width 101 height 29
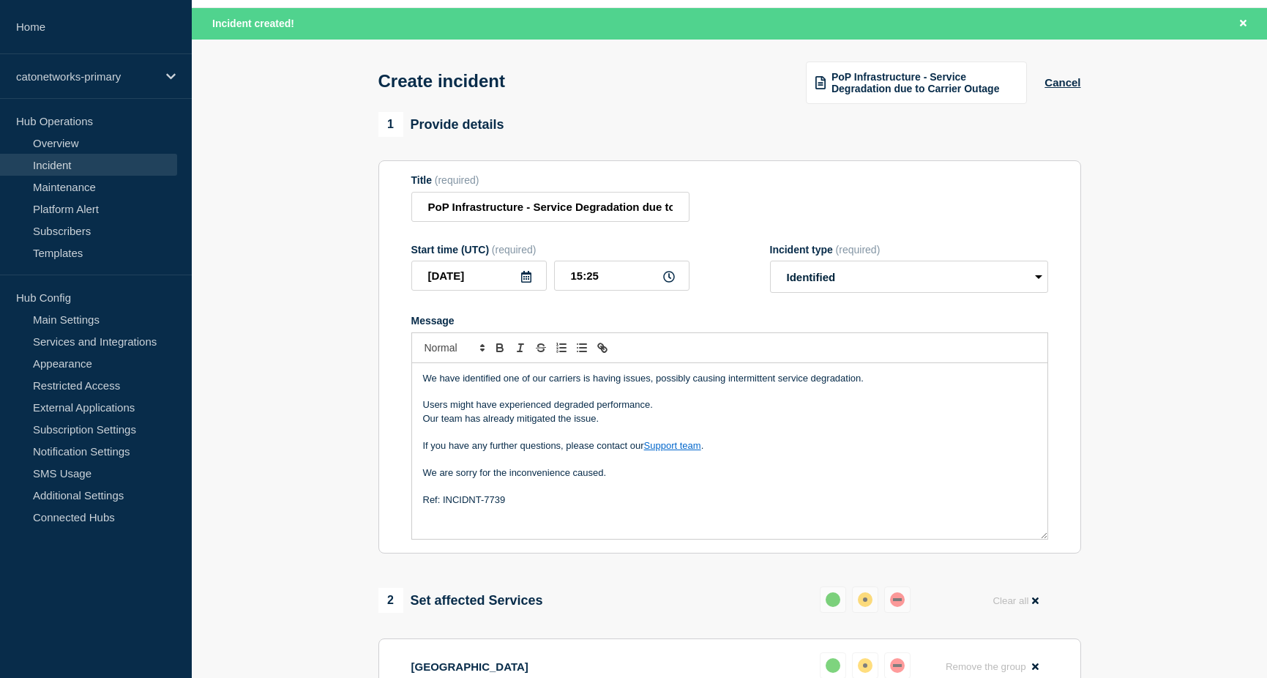
scroll to position [0, 0]
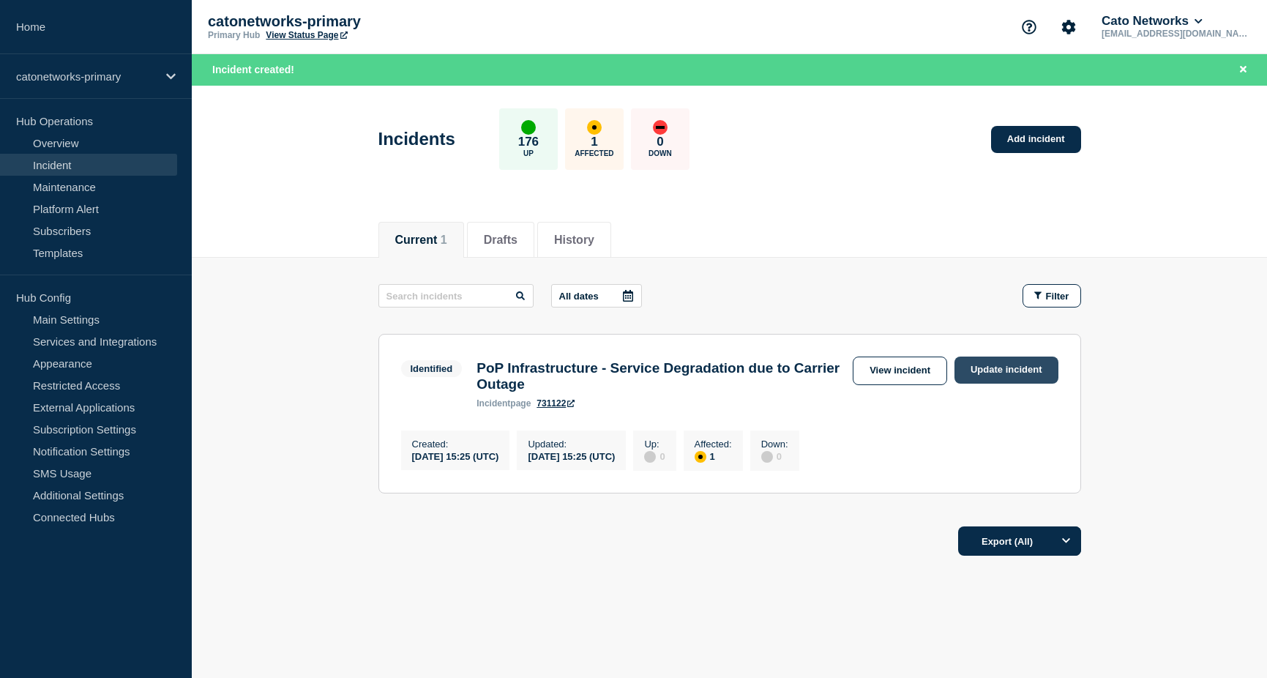
click at [988, 371] on link "Update incident" at bounding box center [1006, 369] width 104 height 27
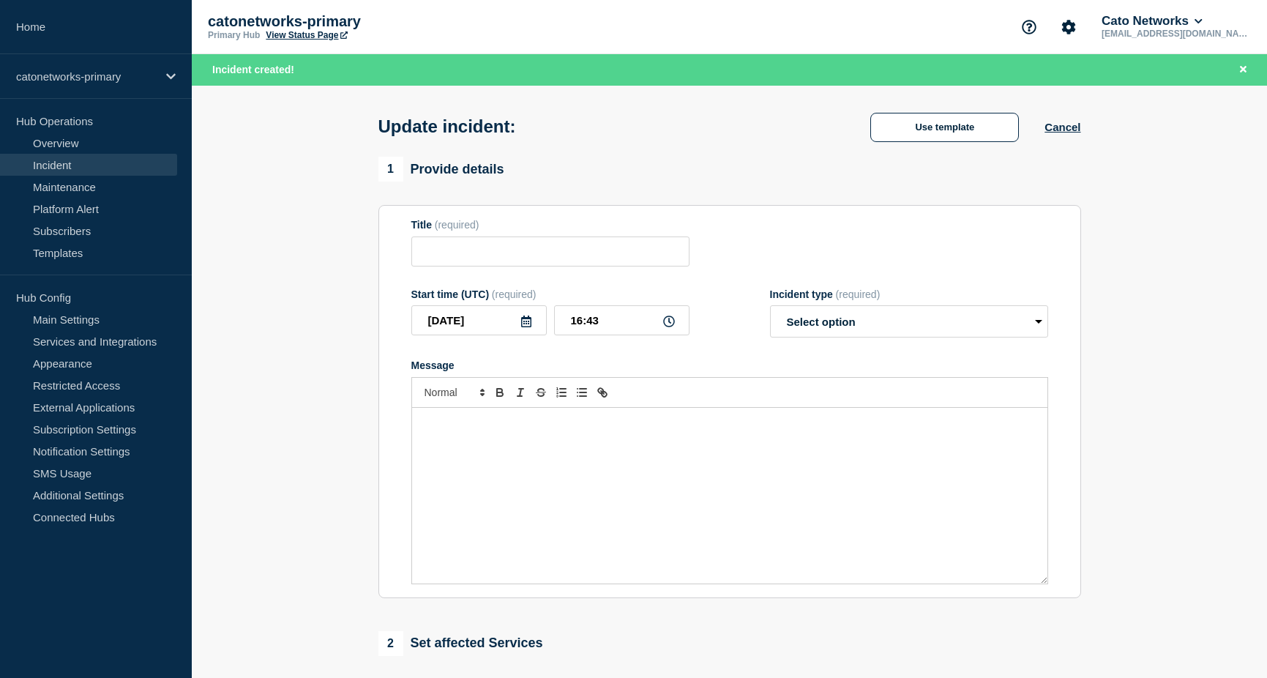
type input "PoP Infrastructure - Service Degradation due to Carrier Outage"
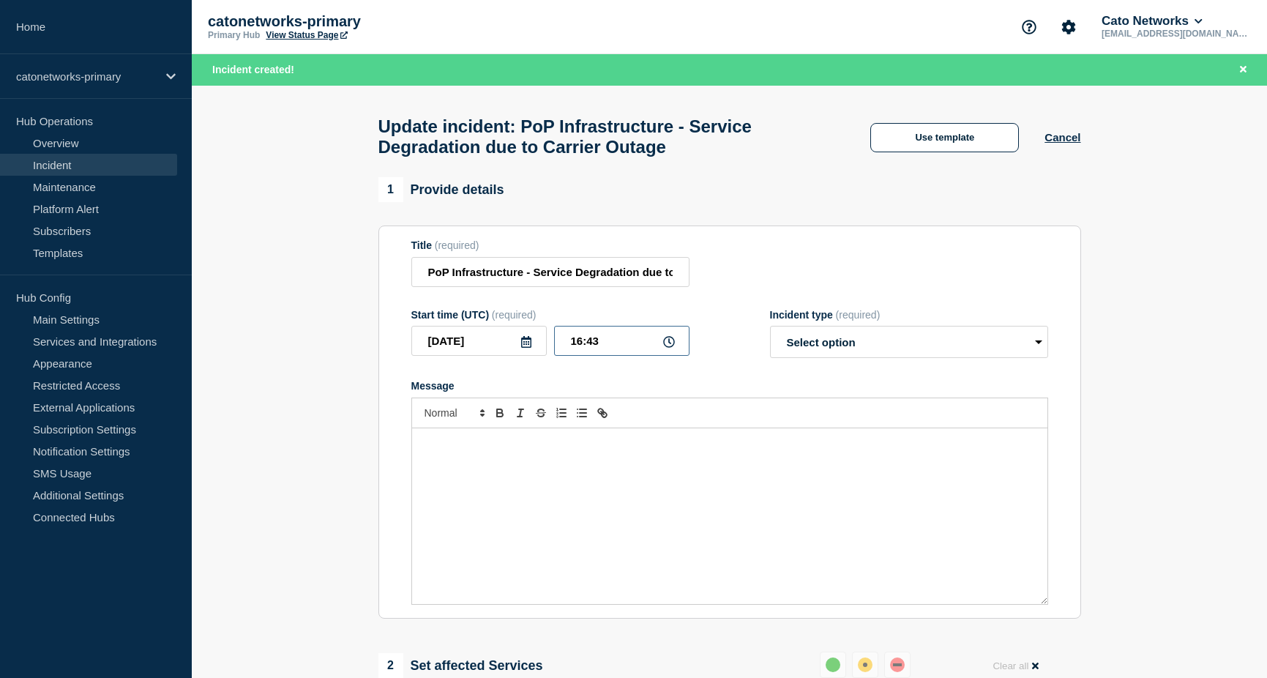
click at [580, 345] on input "16:43" at bounding box center [621, 341] width 135 height 30
type input "15:55"
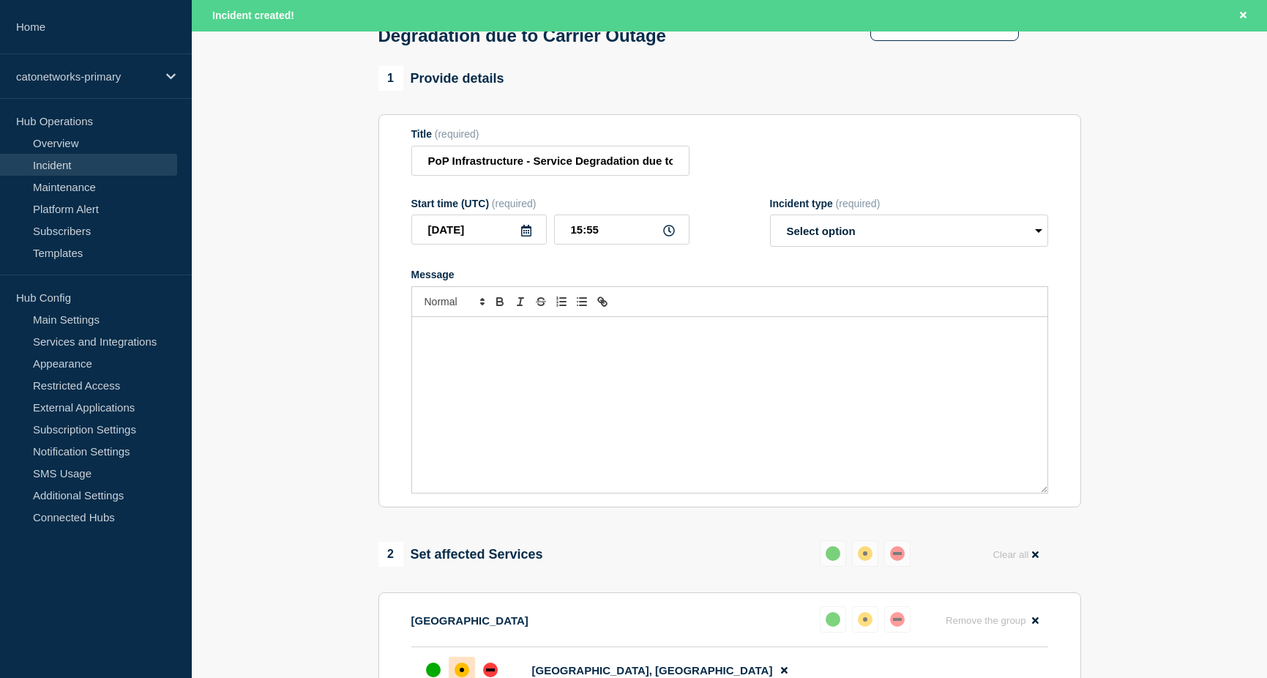
scroll to position [146, 0]
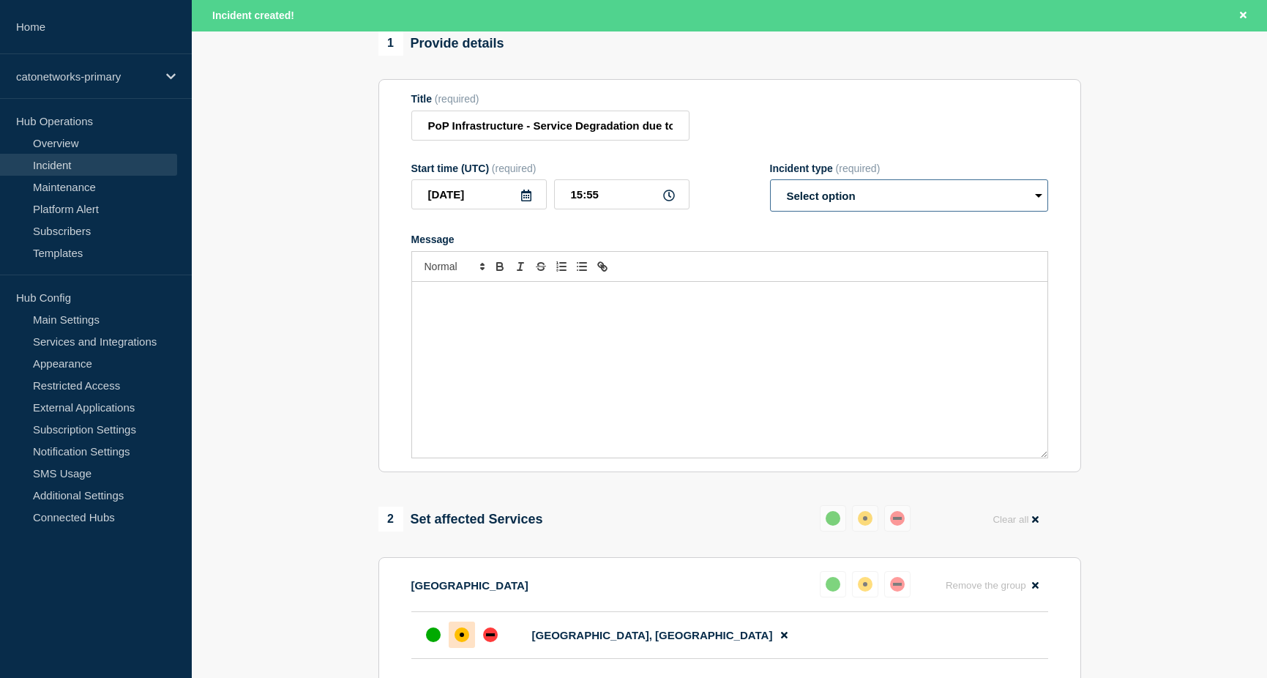
click at [828, 195] on select "Select option Investigating Identified Monitoring Resolved" at bounding box center [909, 195] width 278 height 32
drag, startPoint x: 749, startPoint y: 223, endPoint x: 709, endPoint y: 223, distance: 39.5
click at [748, 223] on form "Title (required) PoP Infrastructure - Service Degradation due to Carrier Outage…" at bounding box center [729, 275] width 637 height 365
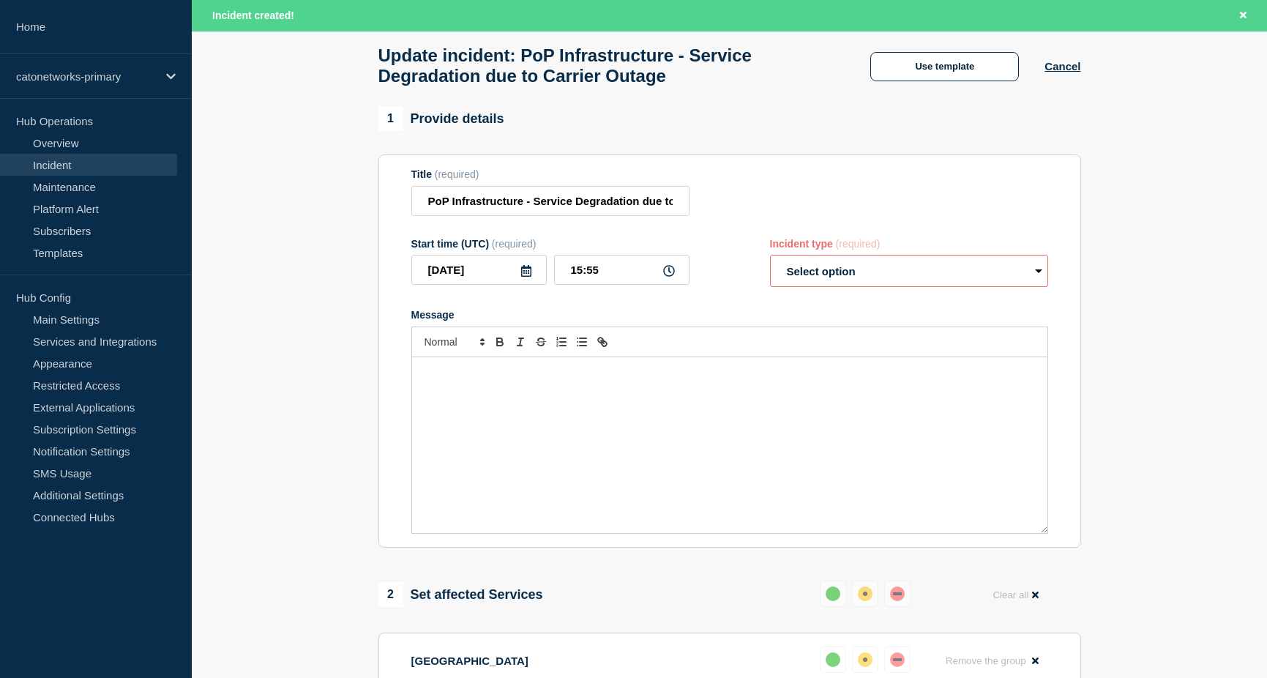
scroll to position [0, 0]
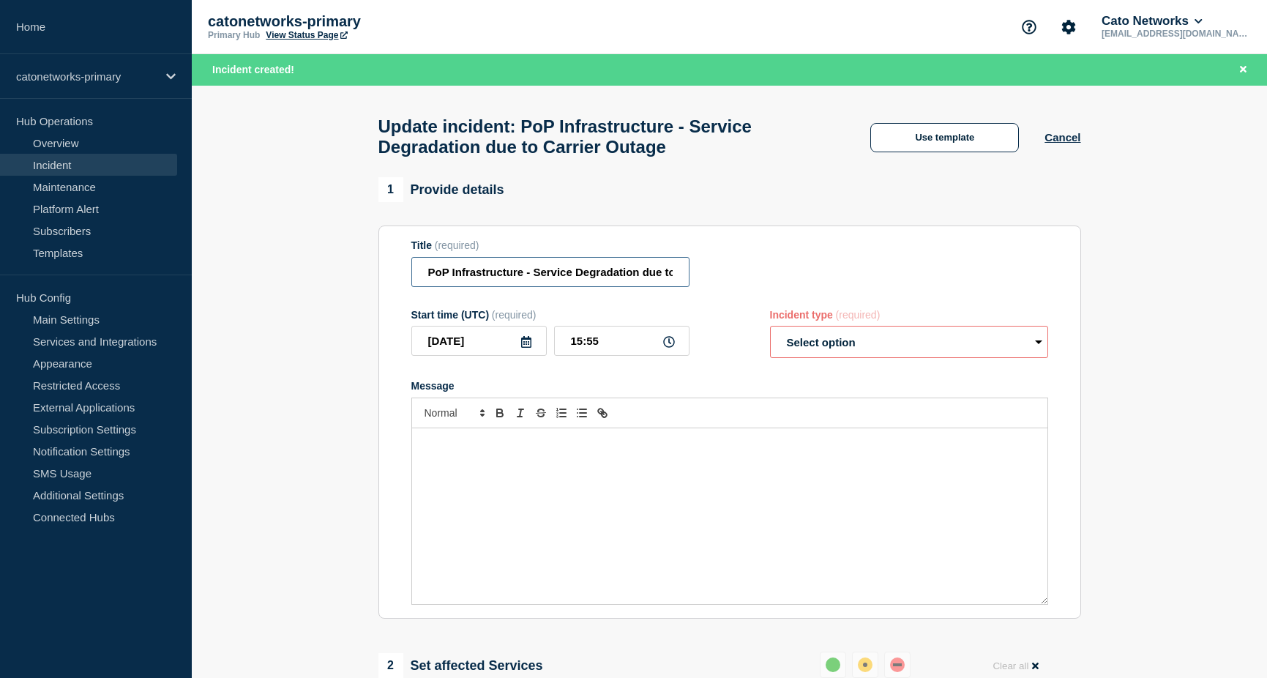
click at [566, 272] on input "PoP Infrastructure - Service Degradation due to Carrier Outage" at bounding box center [550, 272] width 278 height 30
click at [920, 147] on button "Use template" at bounding box center [944, 137] width 149 height 29
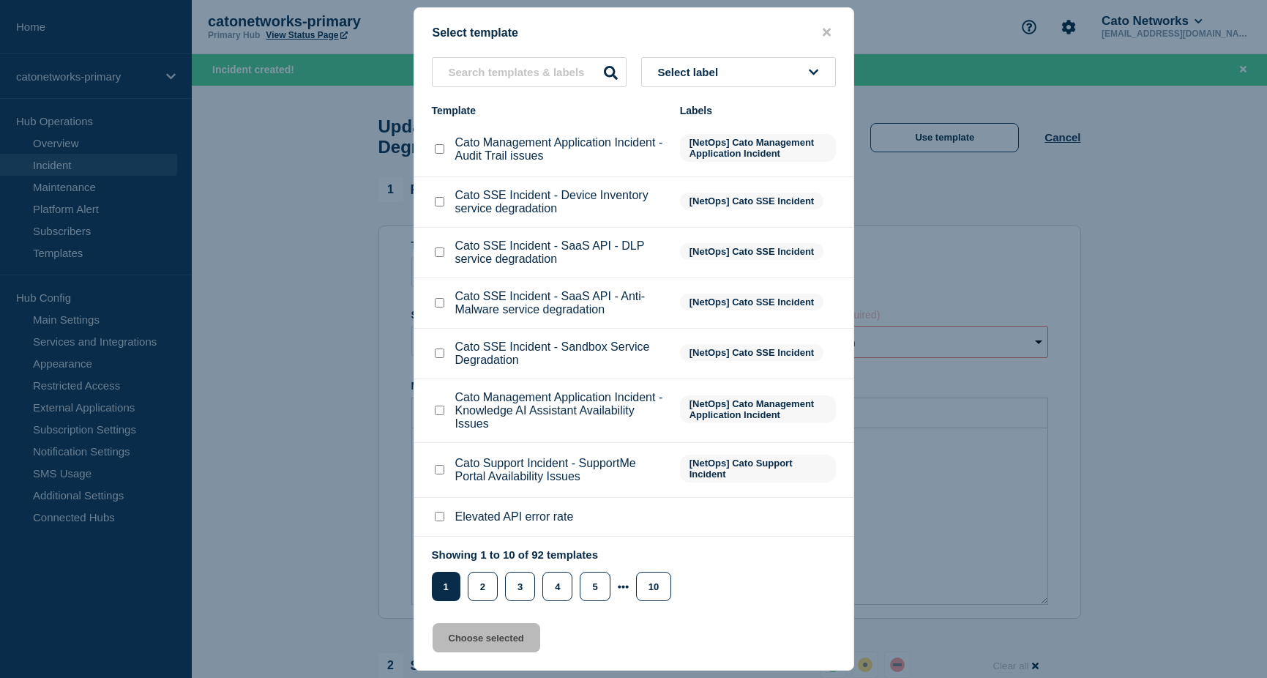
click at [730, 63] on button "Select label" at bounding box center [738, 72] width 195 height 30
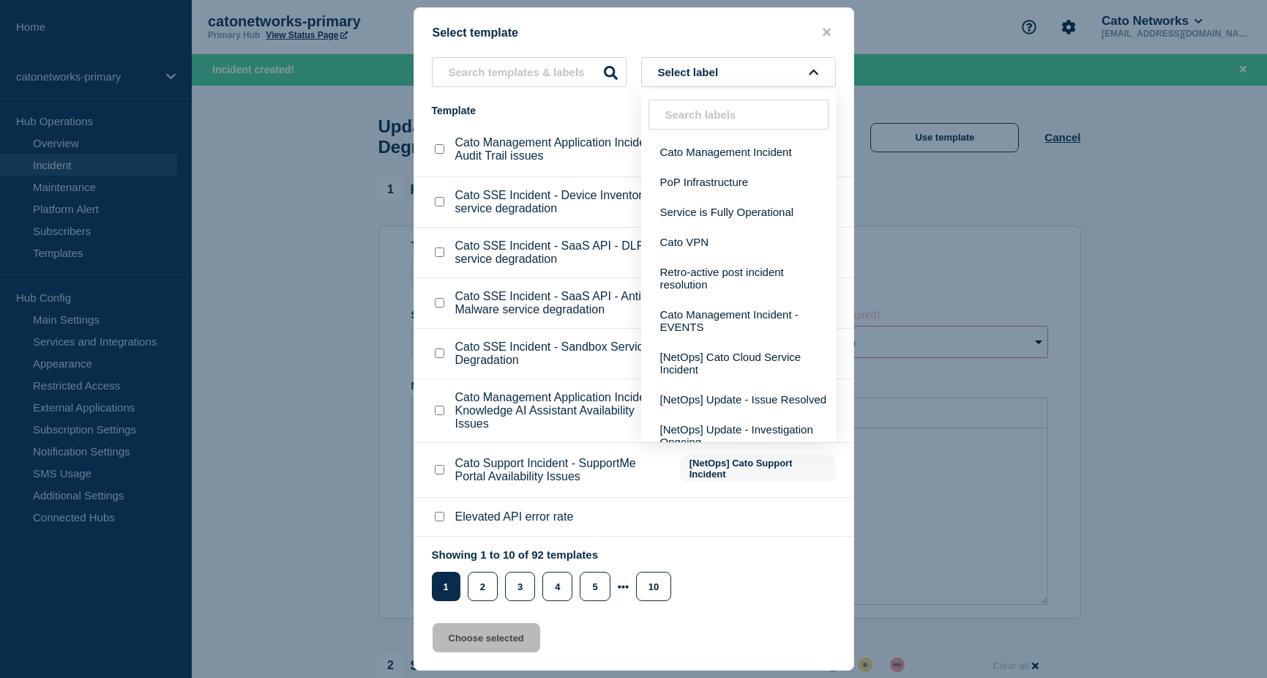
click at [716, 119] on input "text" at bounding box center [738, 115] width 180 height 30
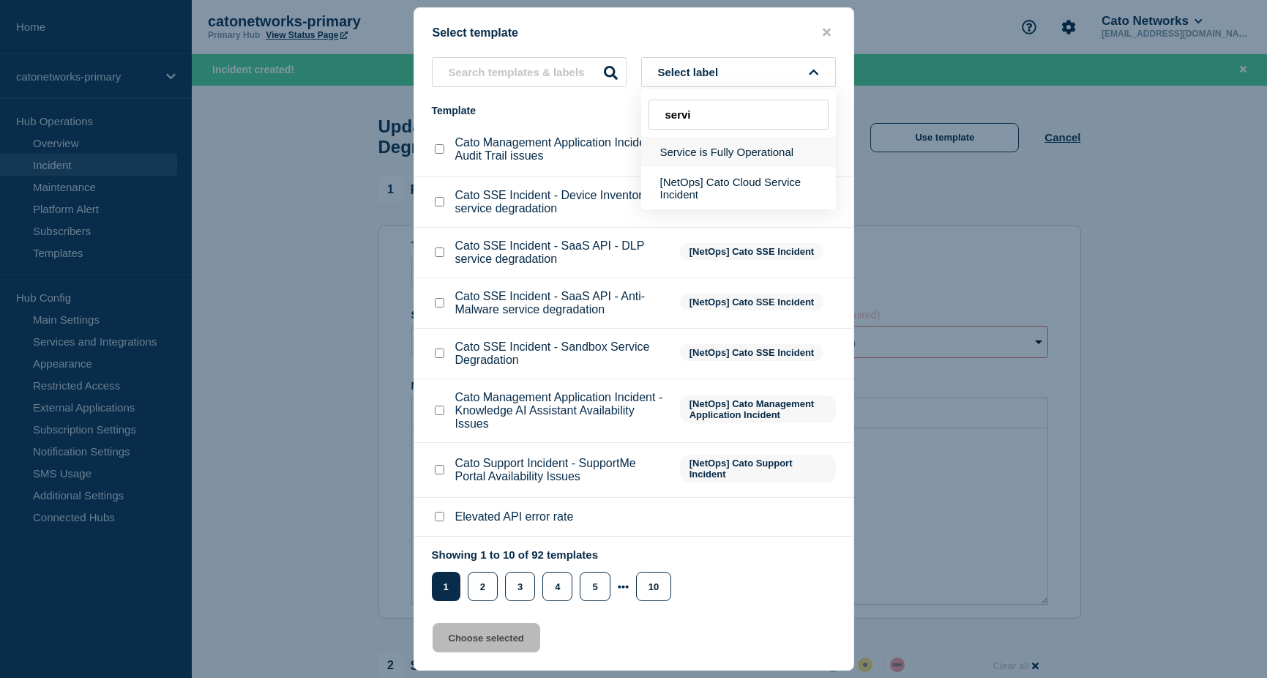
type input "servi"
click at [686, 147] on button "Service is Fully Operational" at bounding box center [738, 152] width 195 height 30
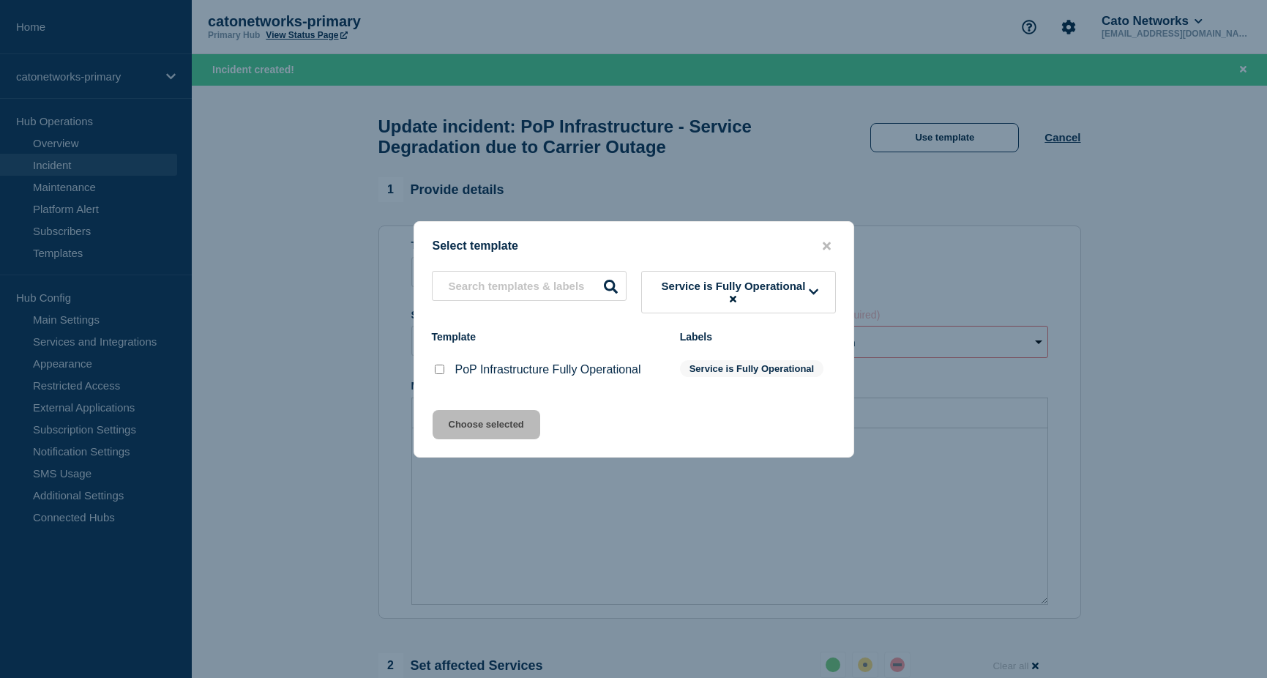
click at [443, 374] on input "PoP Infrastructure Fully Operational checkbox" at bounding box center [440, 369] width 10 height 10
checkbox input "true"
click at [475, 422] on button "Choose selected" at bounding box center [486, 424] width 108 height 29
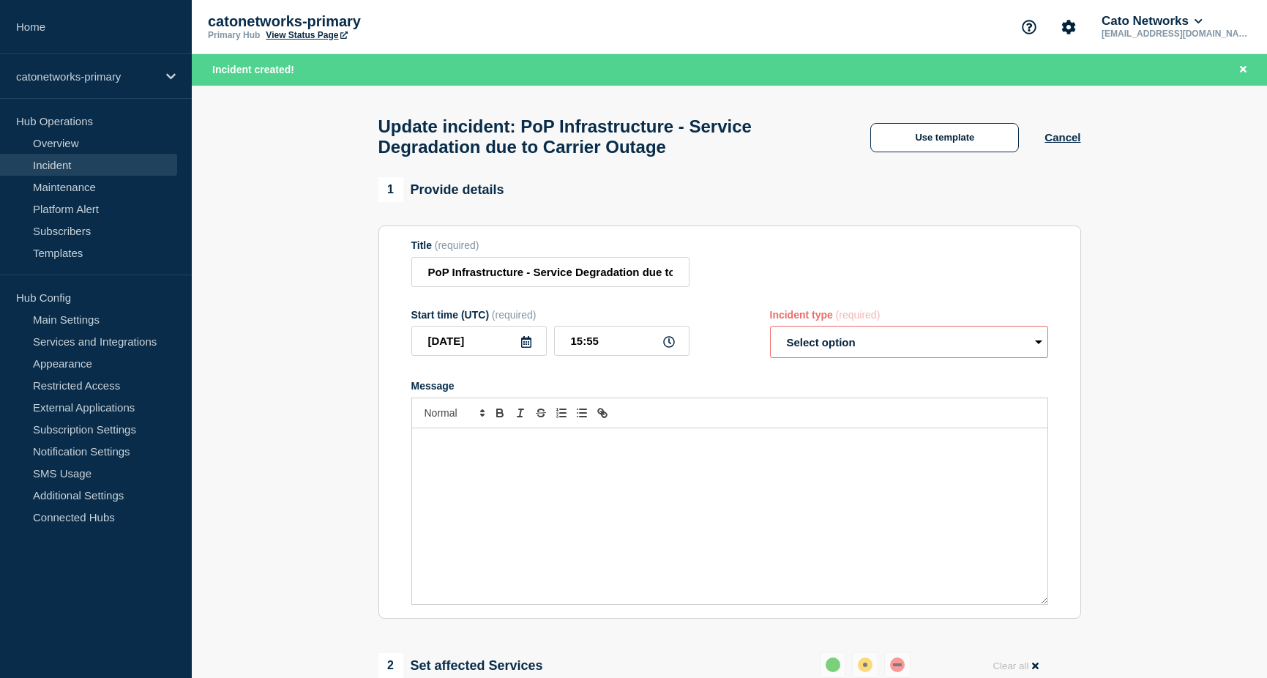
select select "resolved"
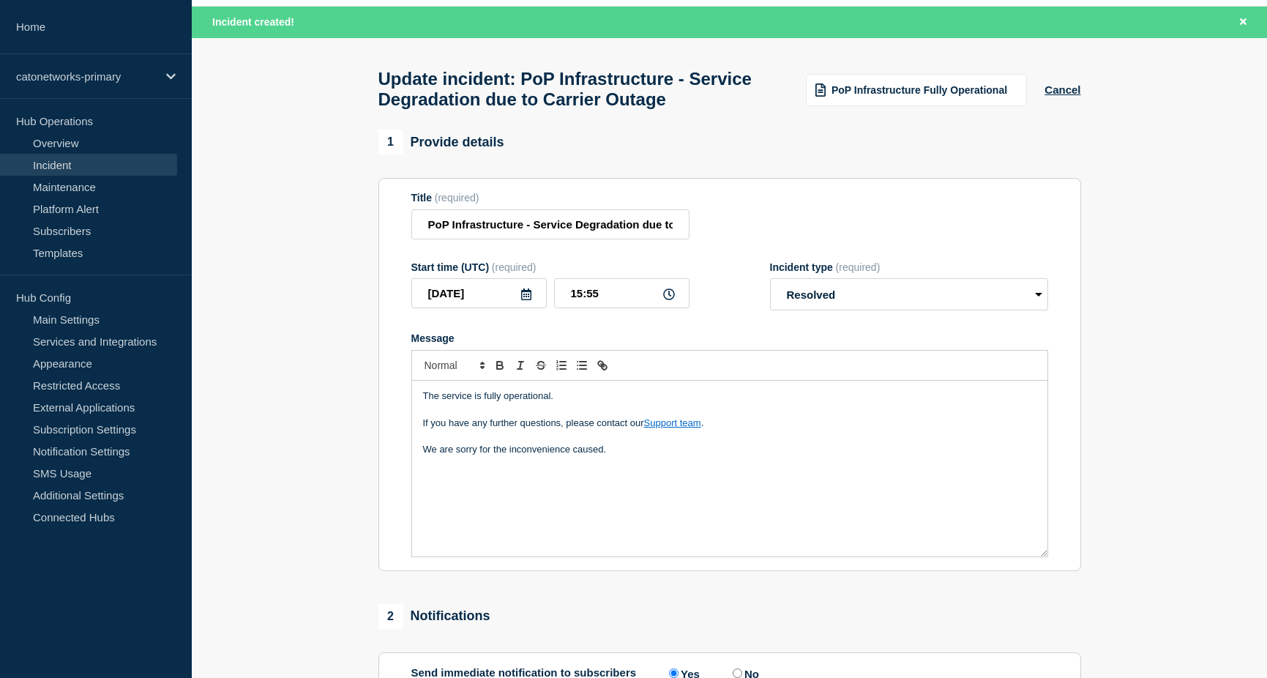
scroll to position [73, 0]
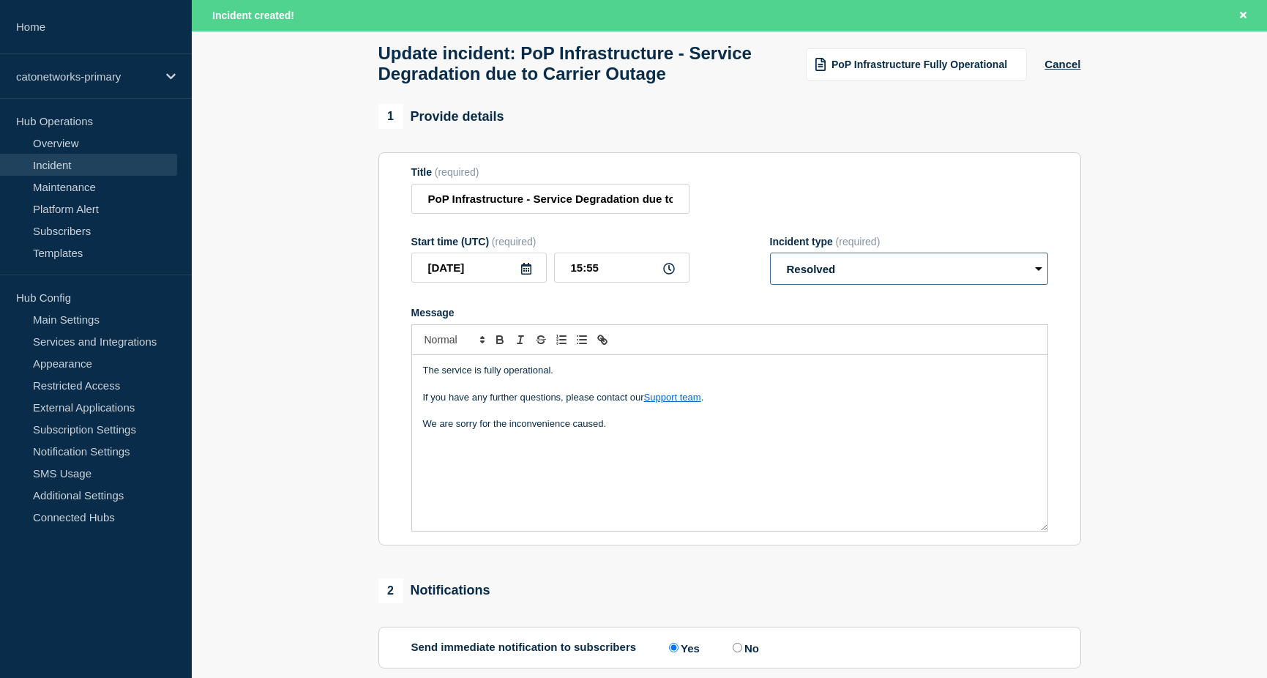
click at [804, 285] on select "Select option Investigating Identified Monitoring Resolved" at bounding box center [909, 268] width 278 height 32
click at [749, 250] on form "Title (required) PoP Infrastructure - Service Degradation due to Carrier Outage…" at bounding box center [729, 348] width 637 height 365
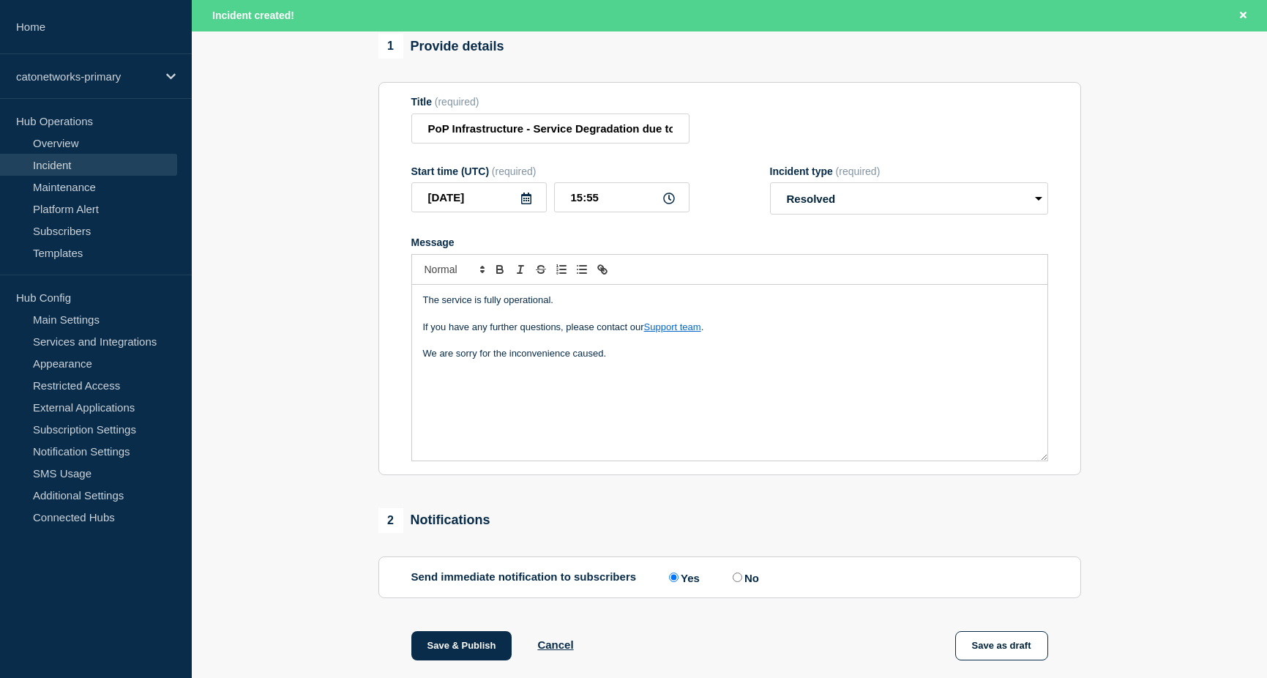
scroll to position [220, 0]
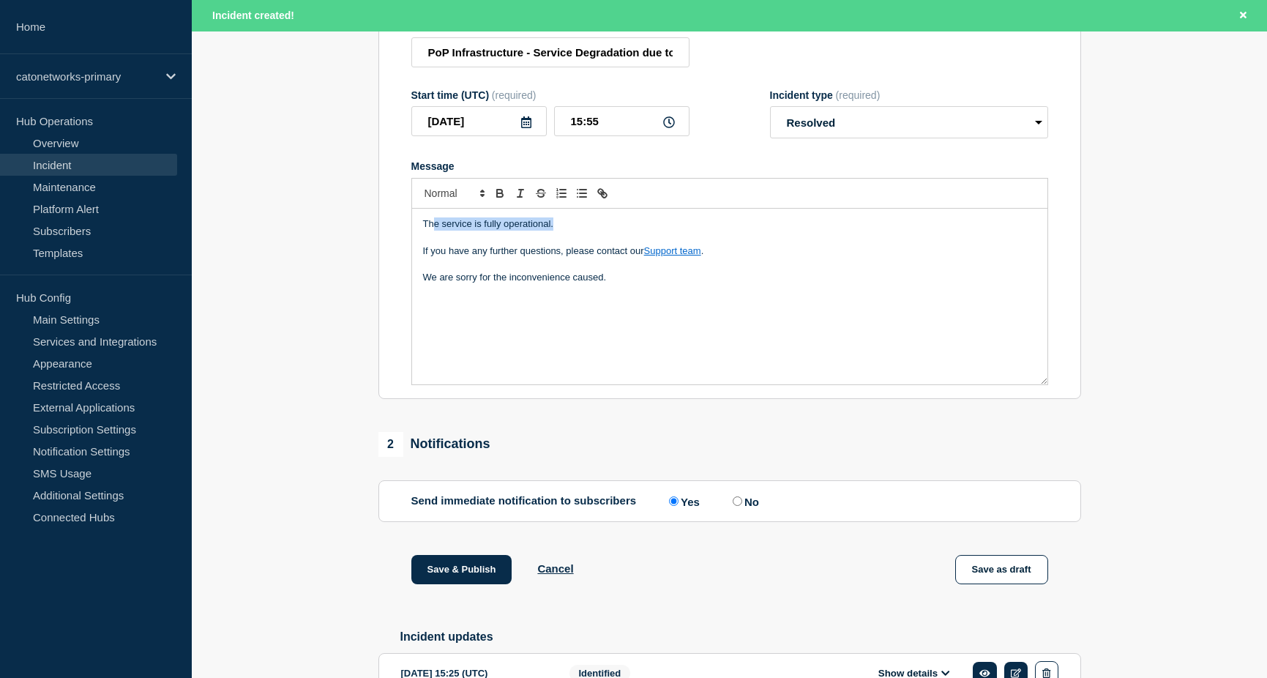
drag, startPoint x: 447, startPoint y: 258, endPoint x: 547, endPoint y: 272, distance: 100.6
click at [581, 231] on p "The service is fully operational." at bounding box center [729, 223] width 613 height 13
drag, startPoint x: 435, startPoint y: 282, endPoint x: 669, endPoint y: 282, distance: 234.2
click at [669, 258] on p "If you have any further questions, please contact our Support team ." at bounding box center [729, 250] width 613 height 13
click at [465, 284] on p "We are sorry for the inconvenience caused." at bounding box center [729, 277] width 613 height 13
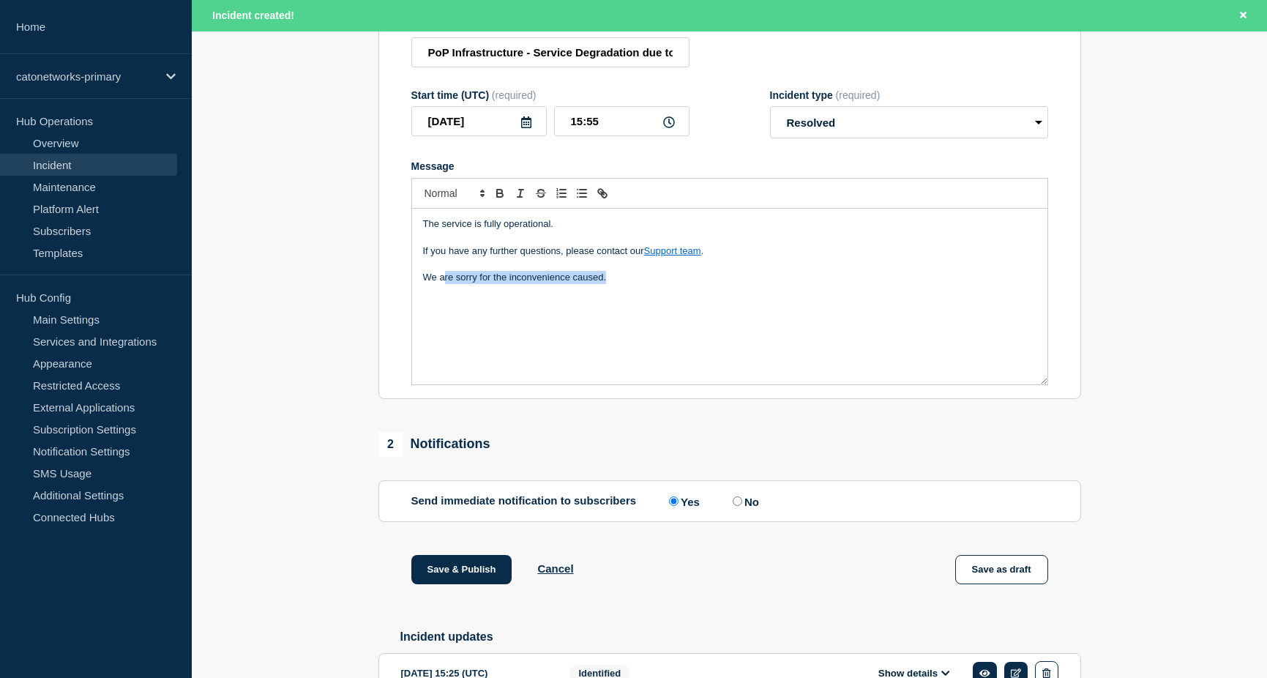
drag, startPoint x: 442, startPoint y: 311, endPoint x: 612, endPoint y: 304, distance: 170.7
click at [612, 284] on p "We are sorry for the inconvenience caused." at bounding box center [729, 277] width 613 height 13
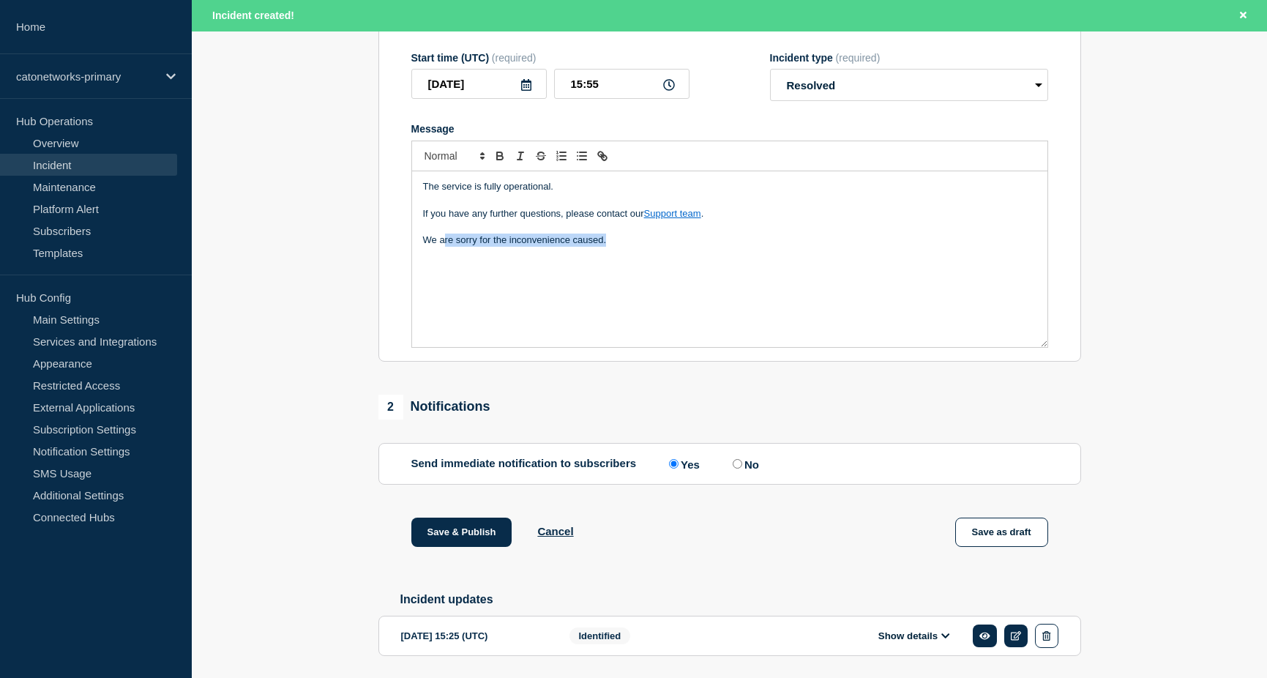
scroll to position [293, 0]
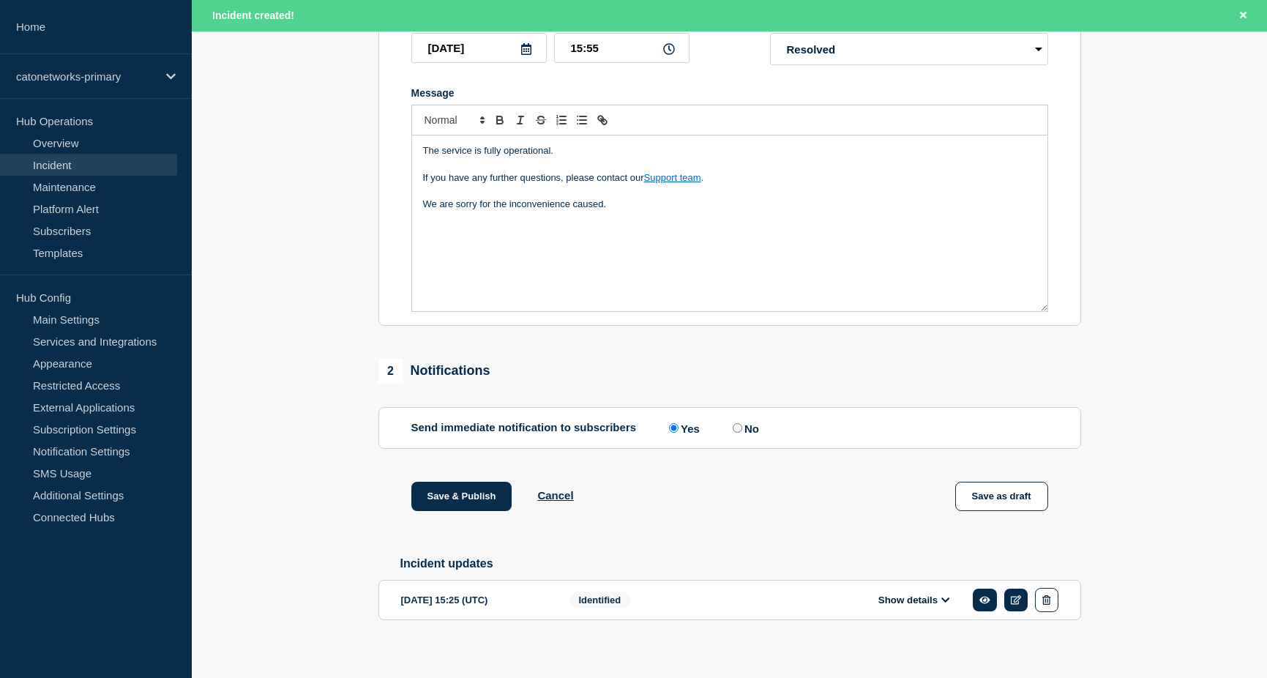
click at [749, 435] on label "No" at bounding box center [744, 428] width 30 height 14
click at [742, 432] on input "No" at bounding box center [737, 428] width 10 height 10
radio input "true"
radio input "false"
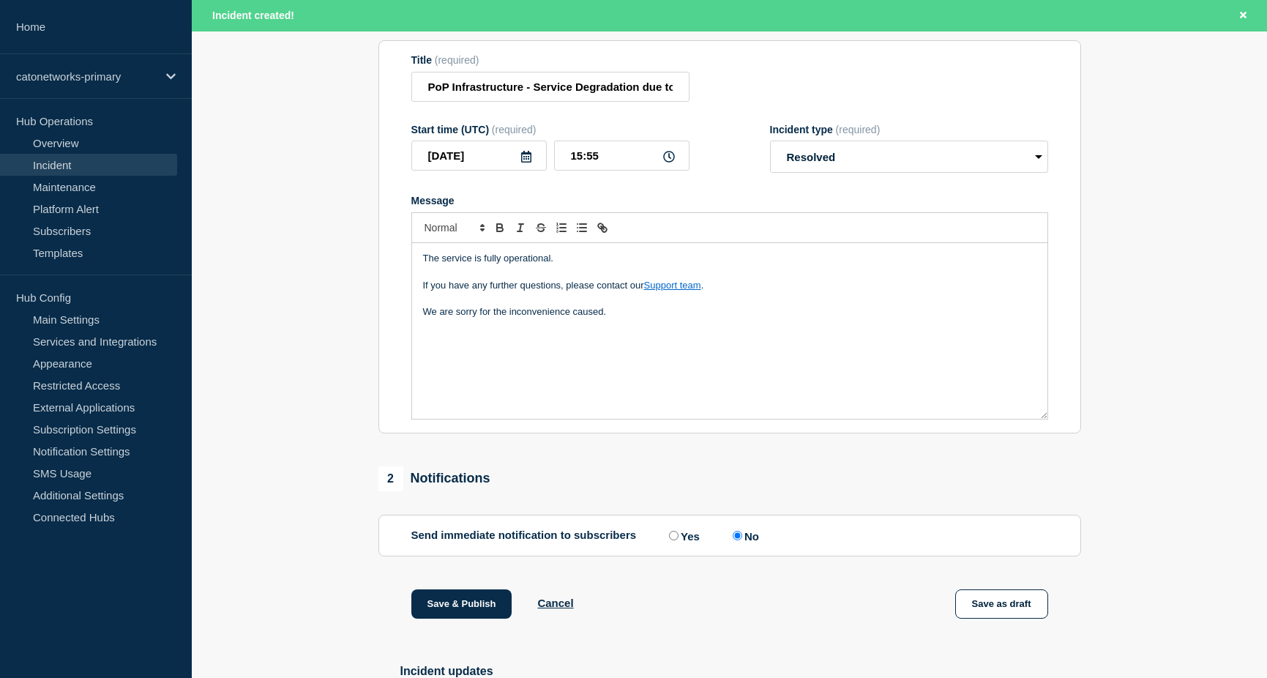
scroll to position [73, 0]
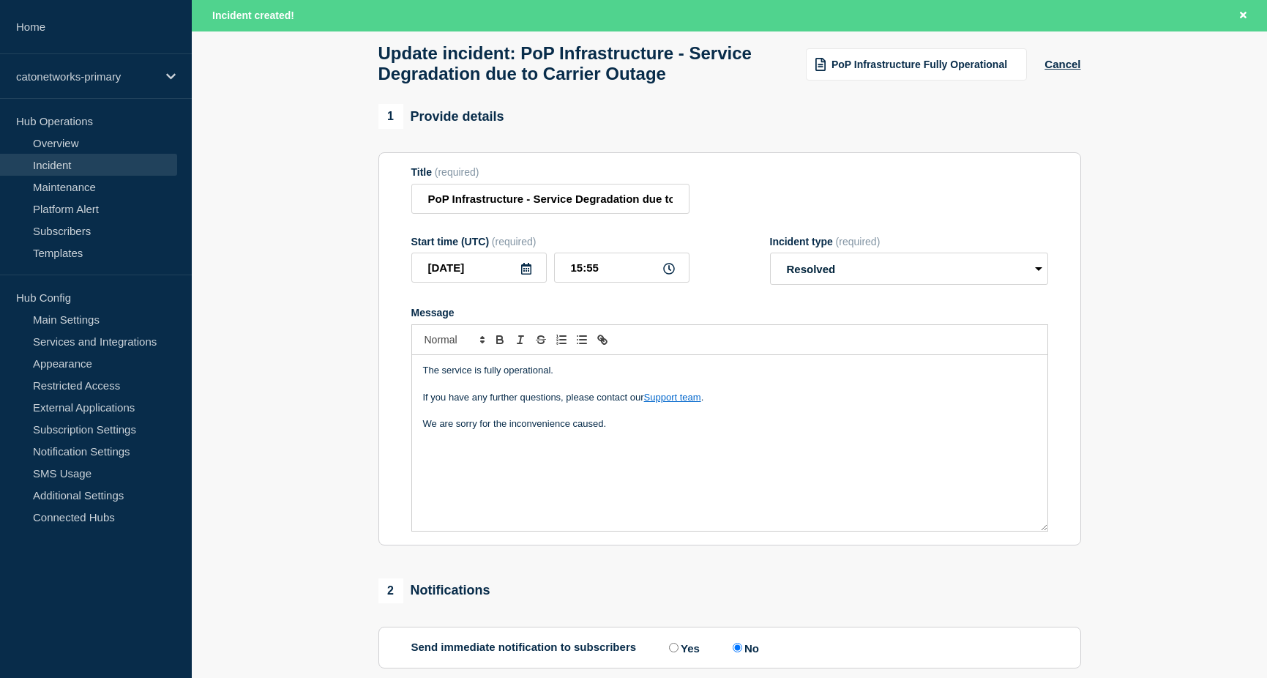
click at [645, 430] on p "We are sorry for the inconvenience caused." at bounding box center [729, 423] width 613 height 13
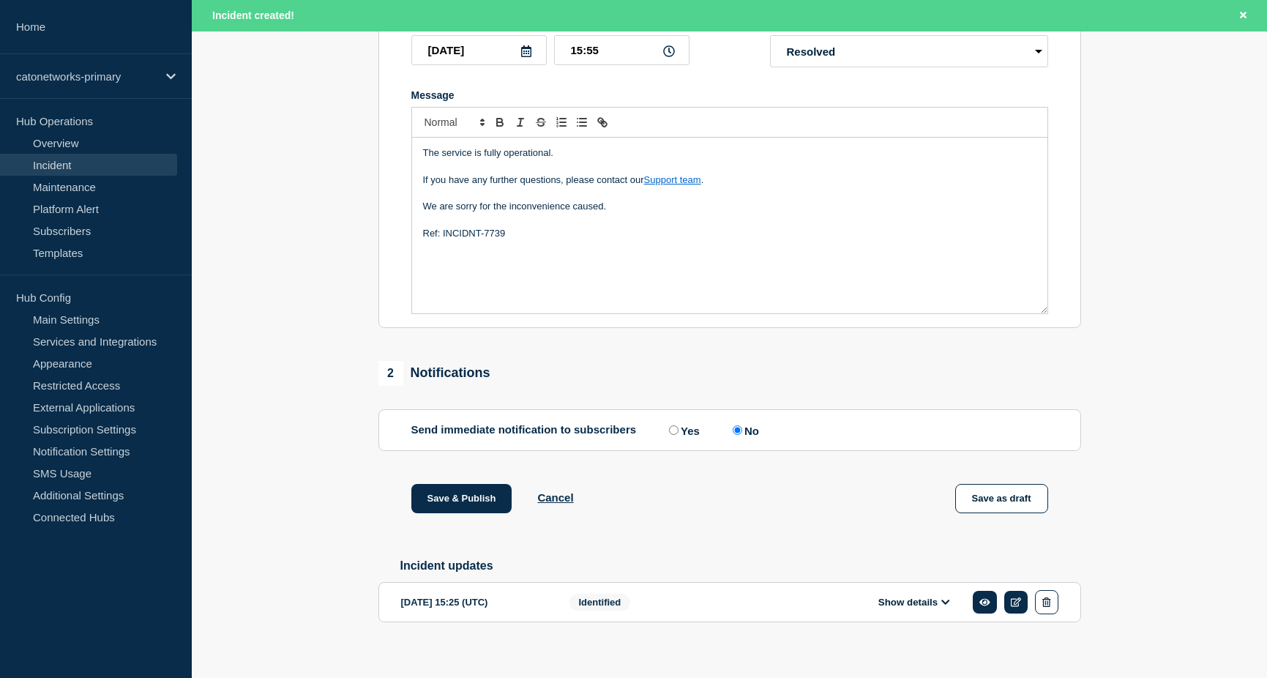
scroll to position [265, 0]
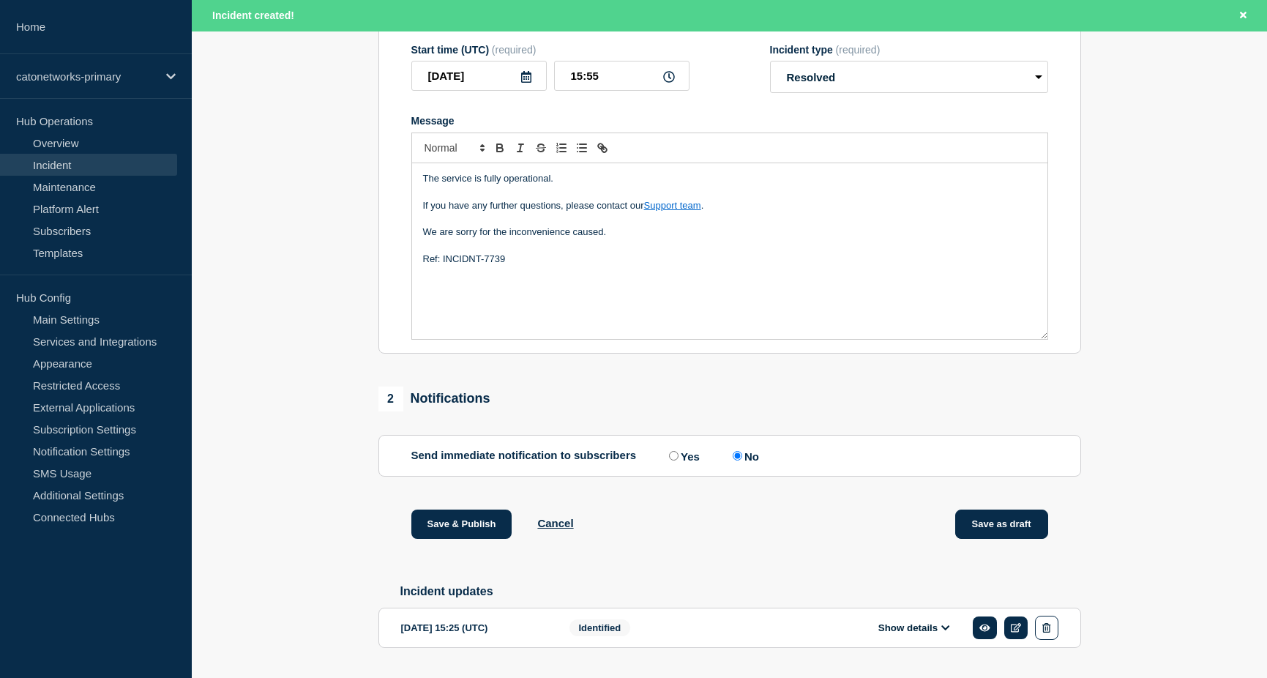
click at [987, 539] on button "Save as draft" at bounding box center [1001, 523] width 93 height 29
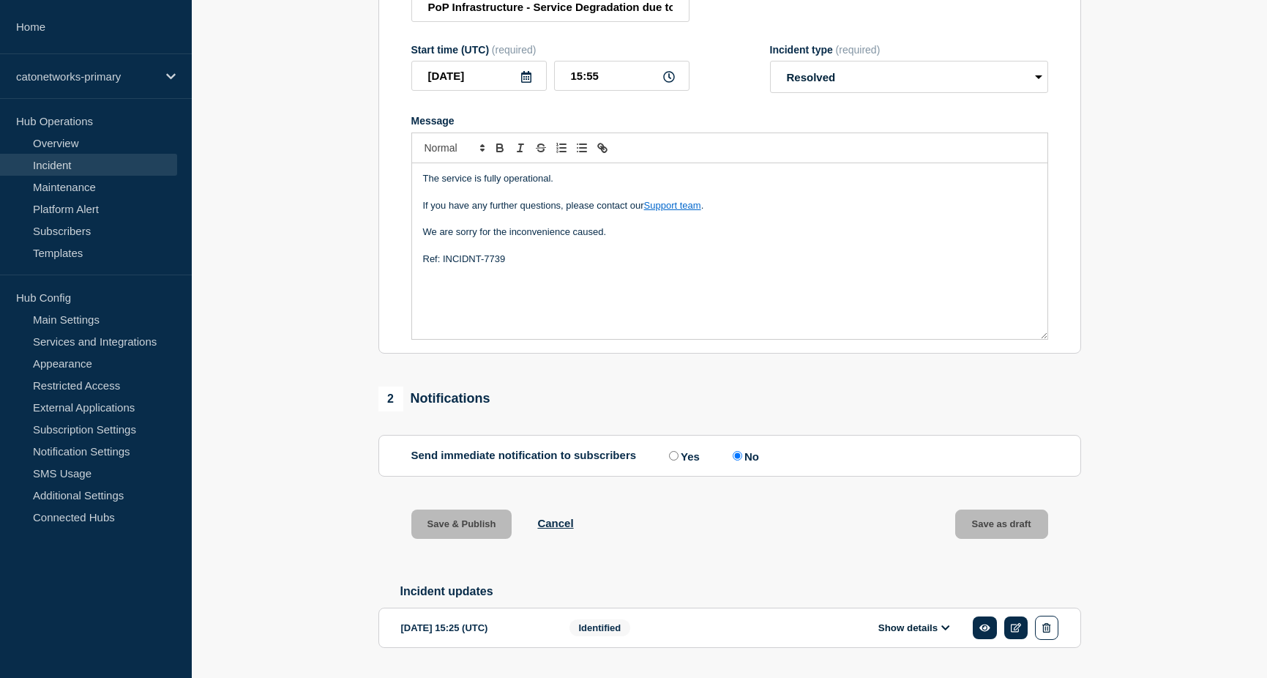
scroll to position [234, 0]
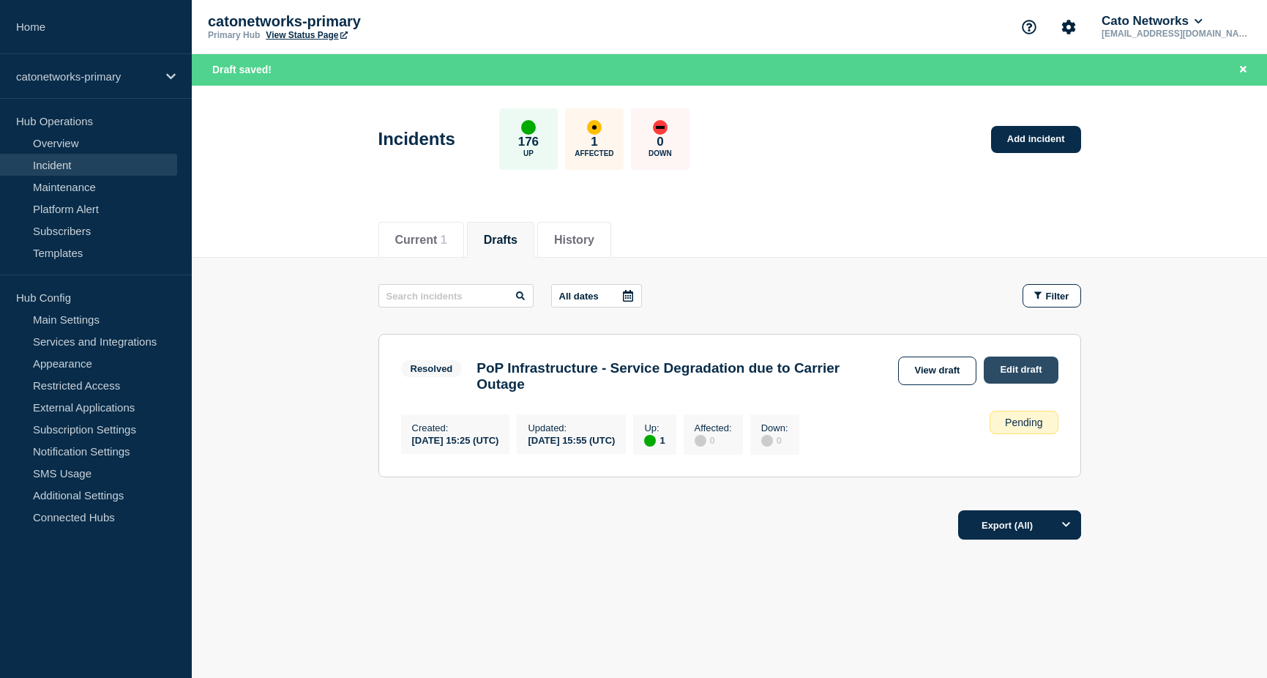
click at [1014, 376] on link "Edit draft" at bounding box center [1020, 369] width 74 height 27
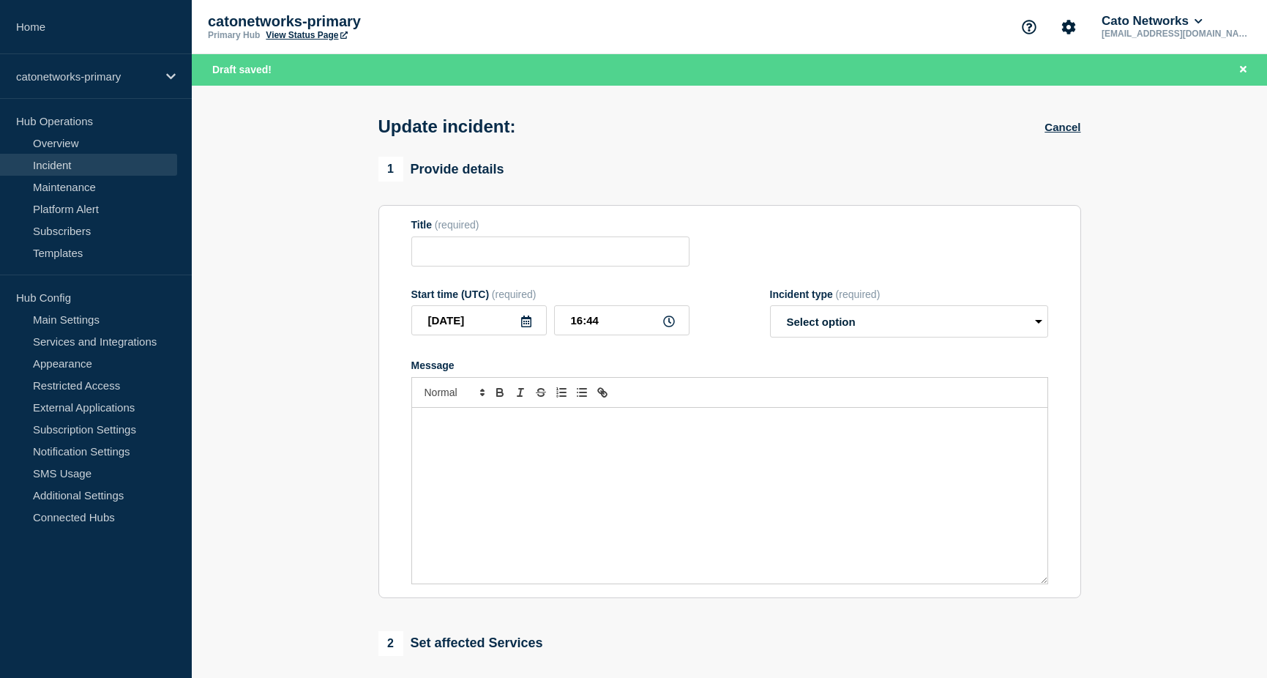
type input "PoP Infrastructure - Service Degradation due to Carrier Outage"
type input "15:55"
select select "resolved"
radio input "false"
radio input "true"
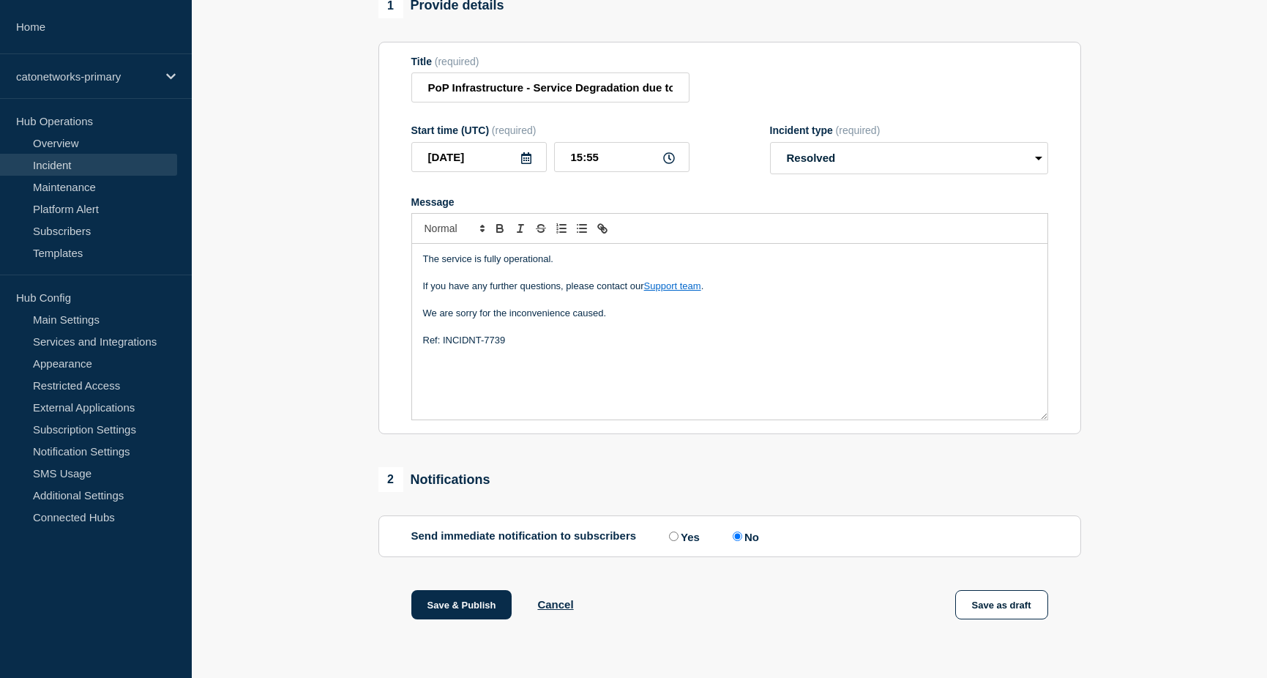
scroll to position [160, 0]
click at [445, 612] on button "Save & Publish" at bounding box center [461, 604] width 101 height 29
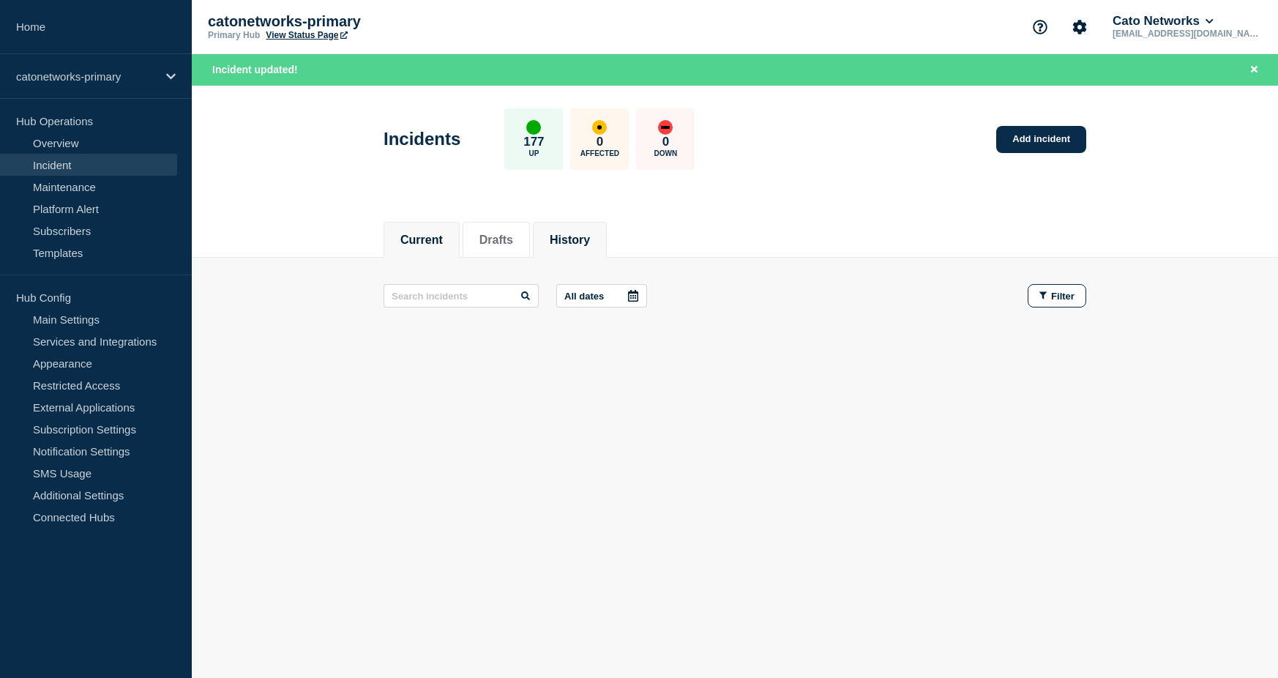
click at [578, 243] on button "History" at bounding box center [570, 239] width 40 height 13
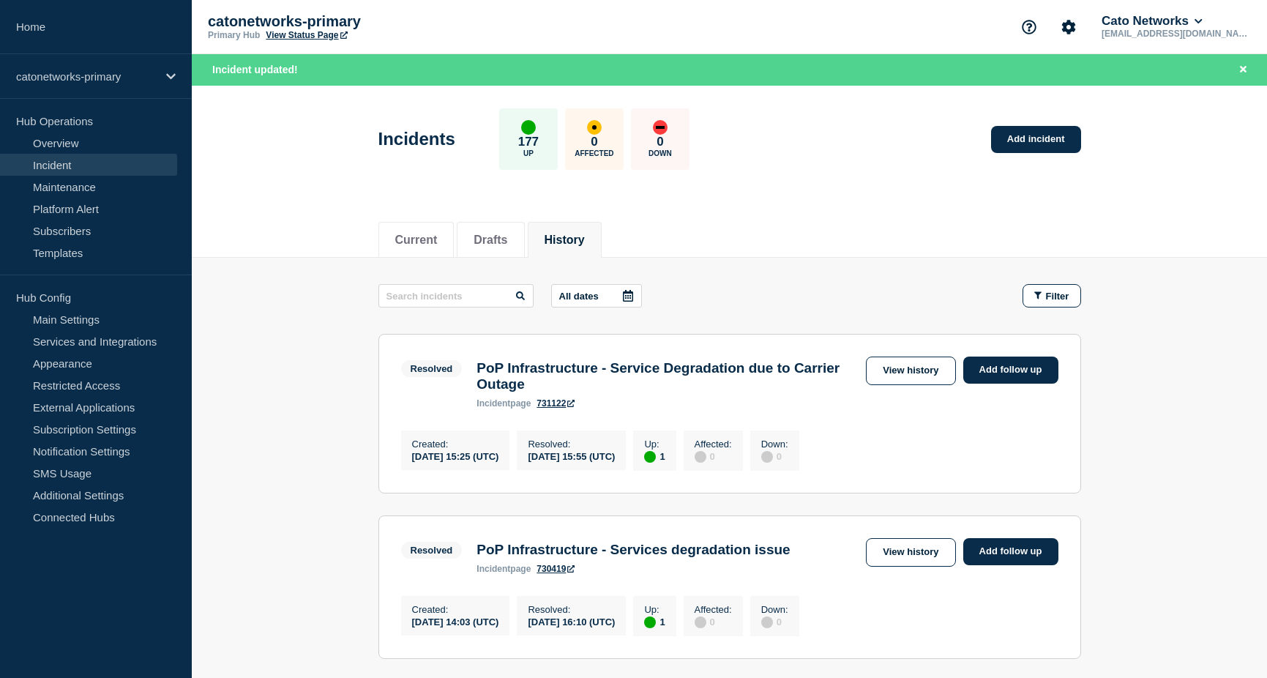
scroll to position [73, 0]
